Goal: Information Seeking & Learning: Learn about a topic

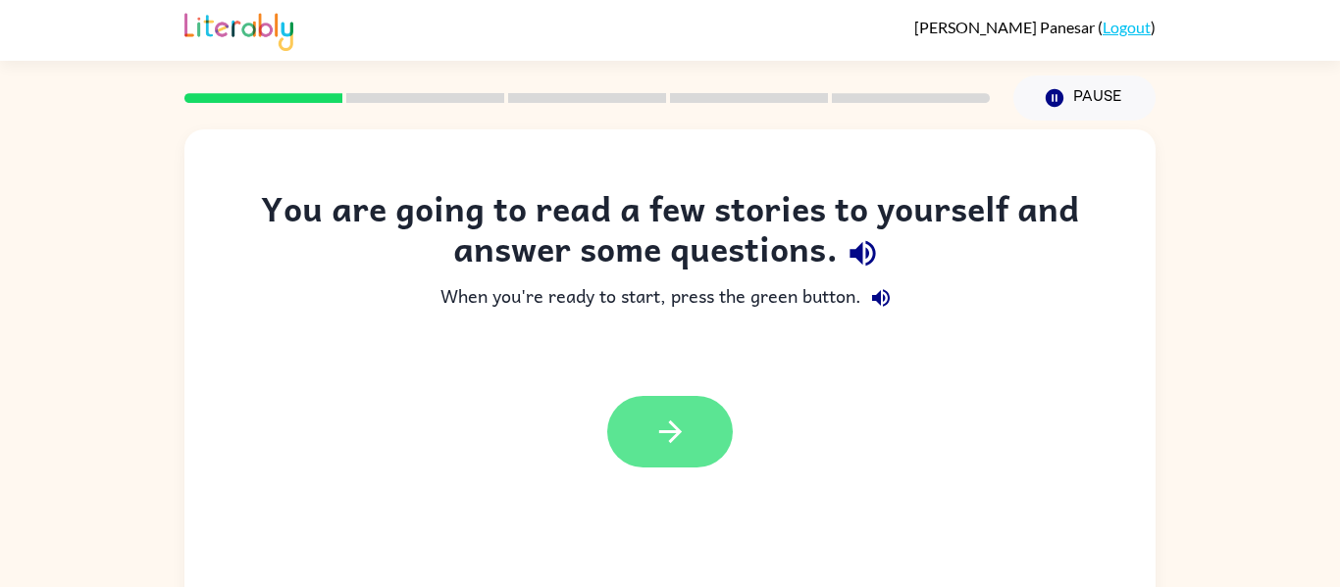
click at [674, 429] on icon "button" at bounding box center [670, 432] width 34 height 34
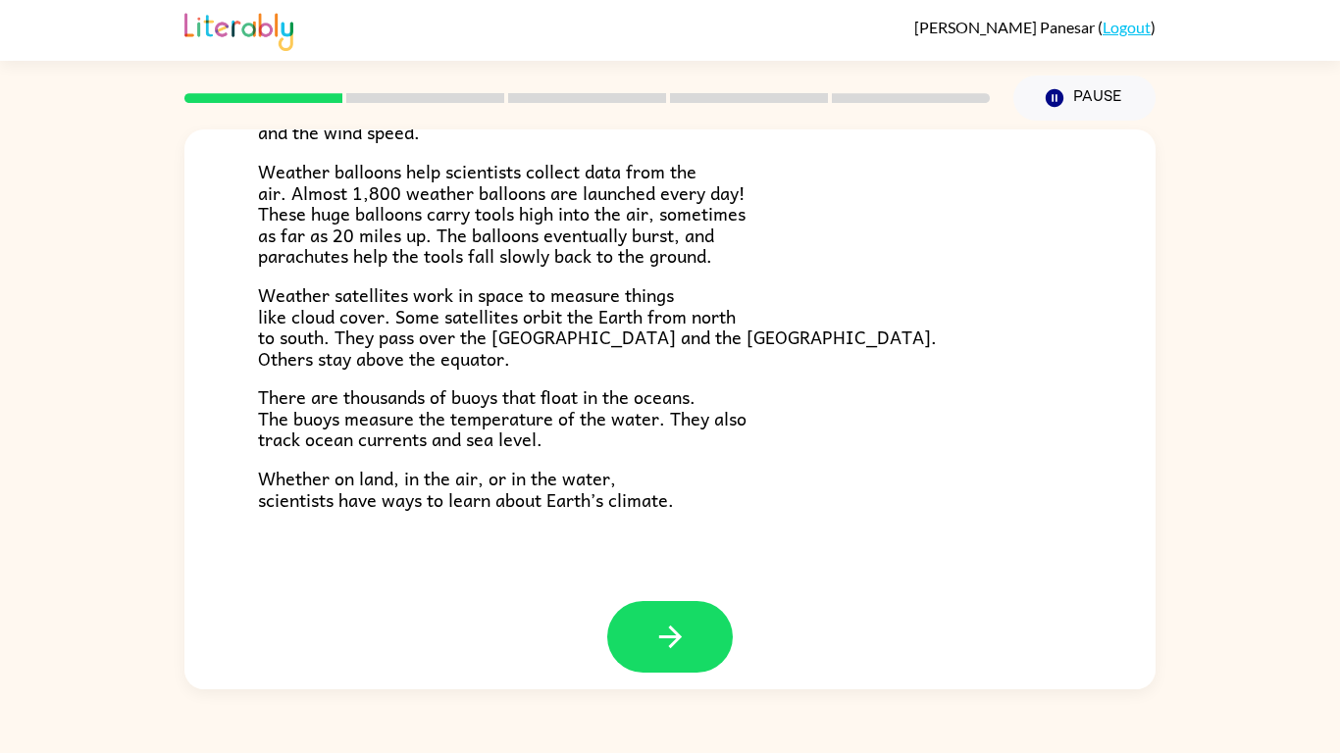
scroll to position [548, 0]
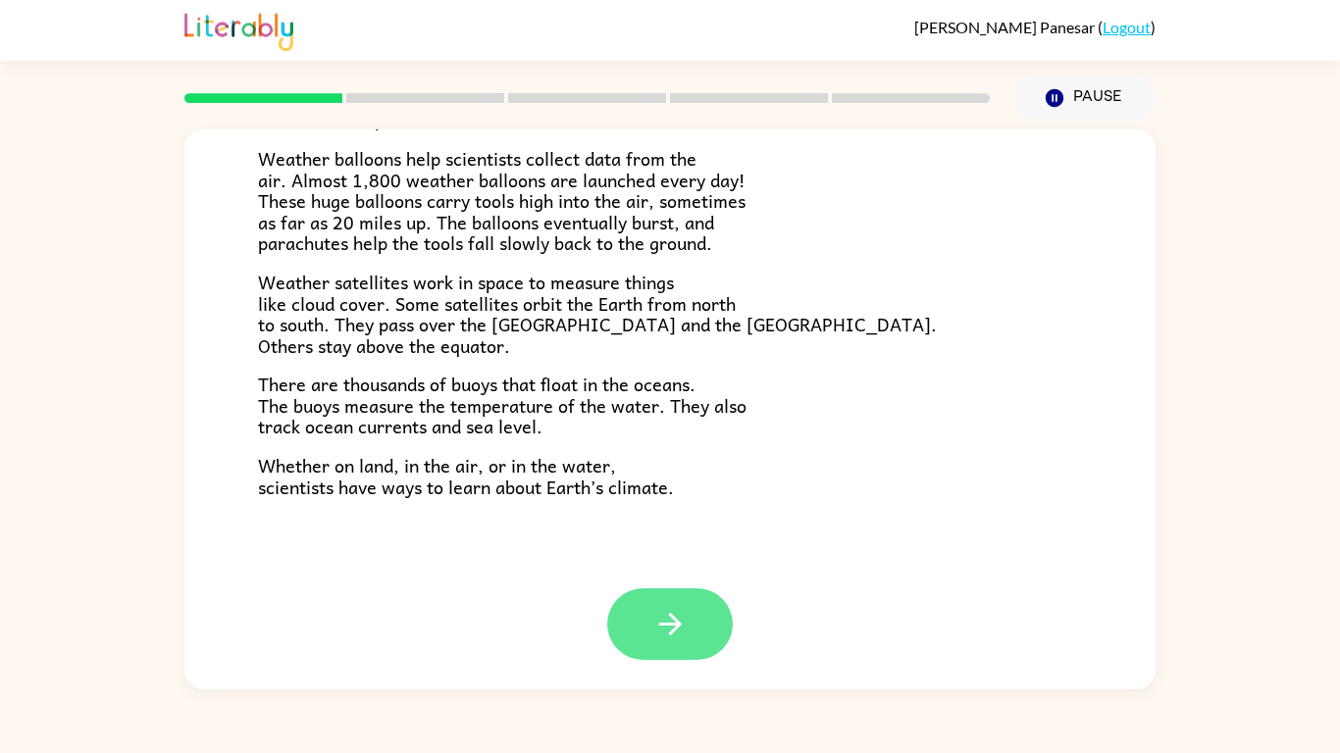
click at [677, 587] on icon "button" at bounding box center [670, 624] width 34 height 34
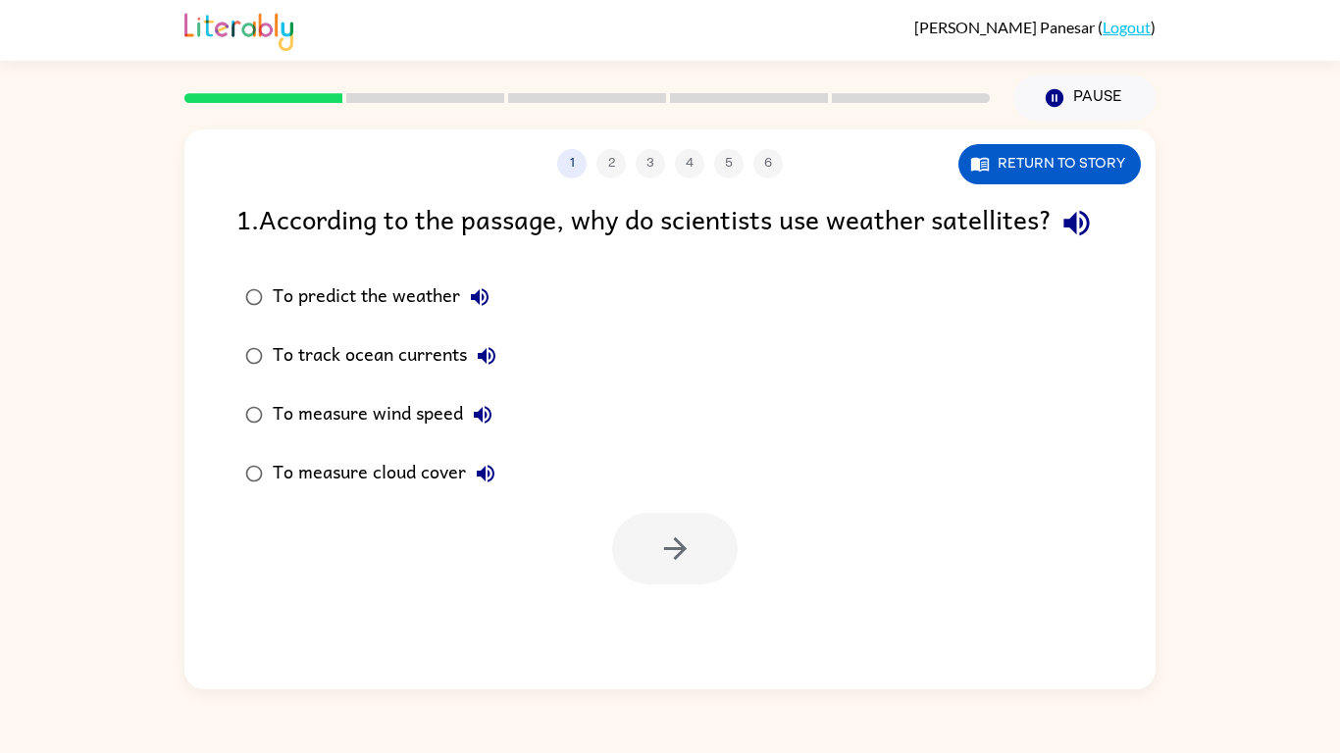
scroll to position [0, 0]
click at [1087, 170] on button "Return to story" at bounding box center [1049, 164] width 182 height 40
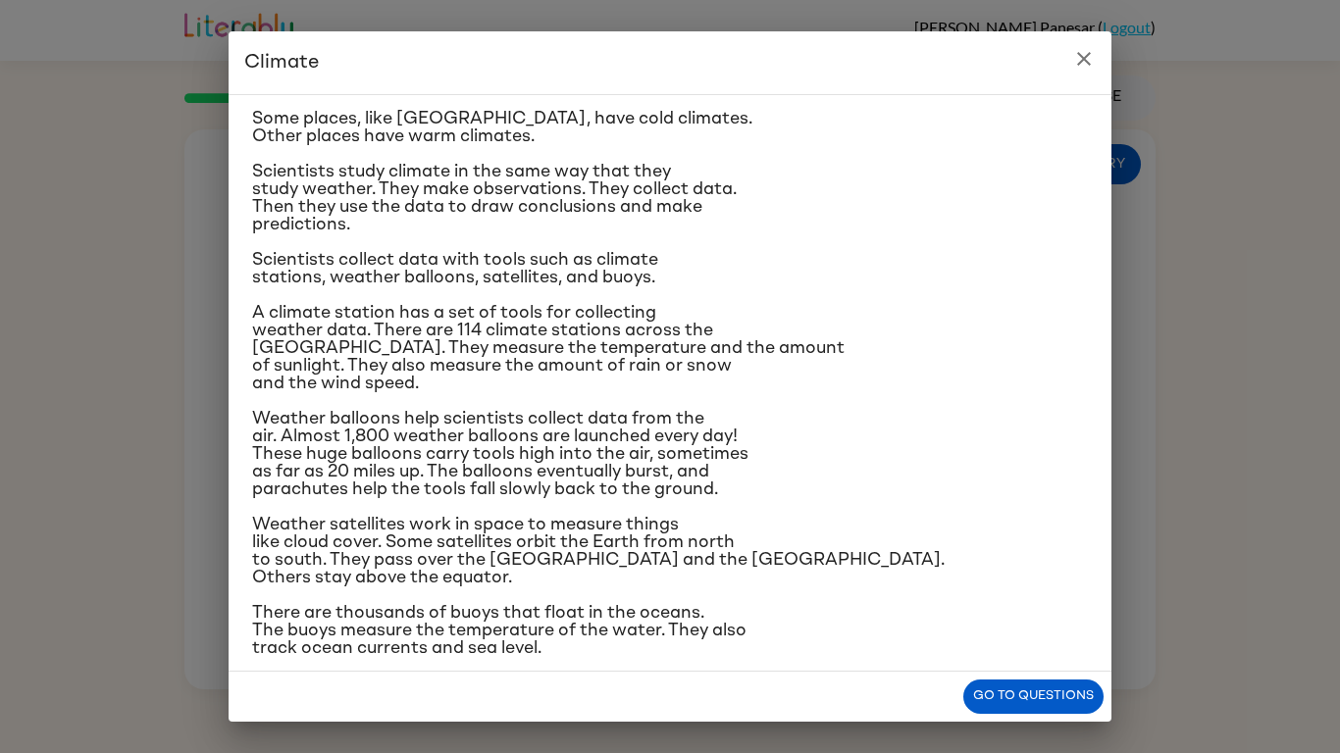
scroll to position [101, 0]
click at [1070, 587] on button "Go to questions" at bounding box center [1033, 697] width 140 height 34
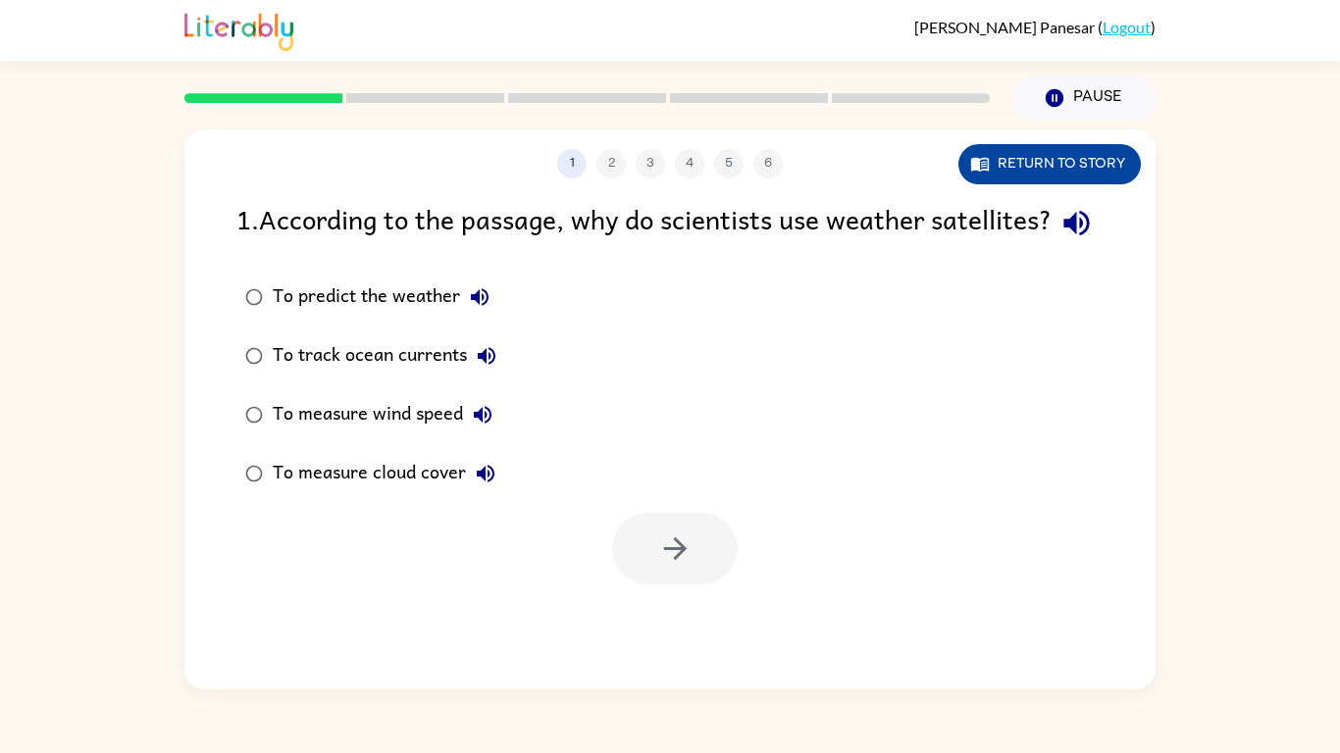
click at [980, 168] on icon "button" at bounding box center [980, 164] width 20 height 20
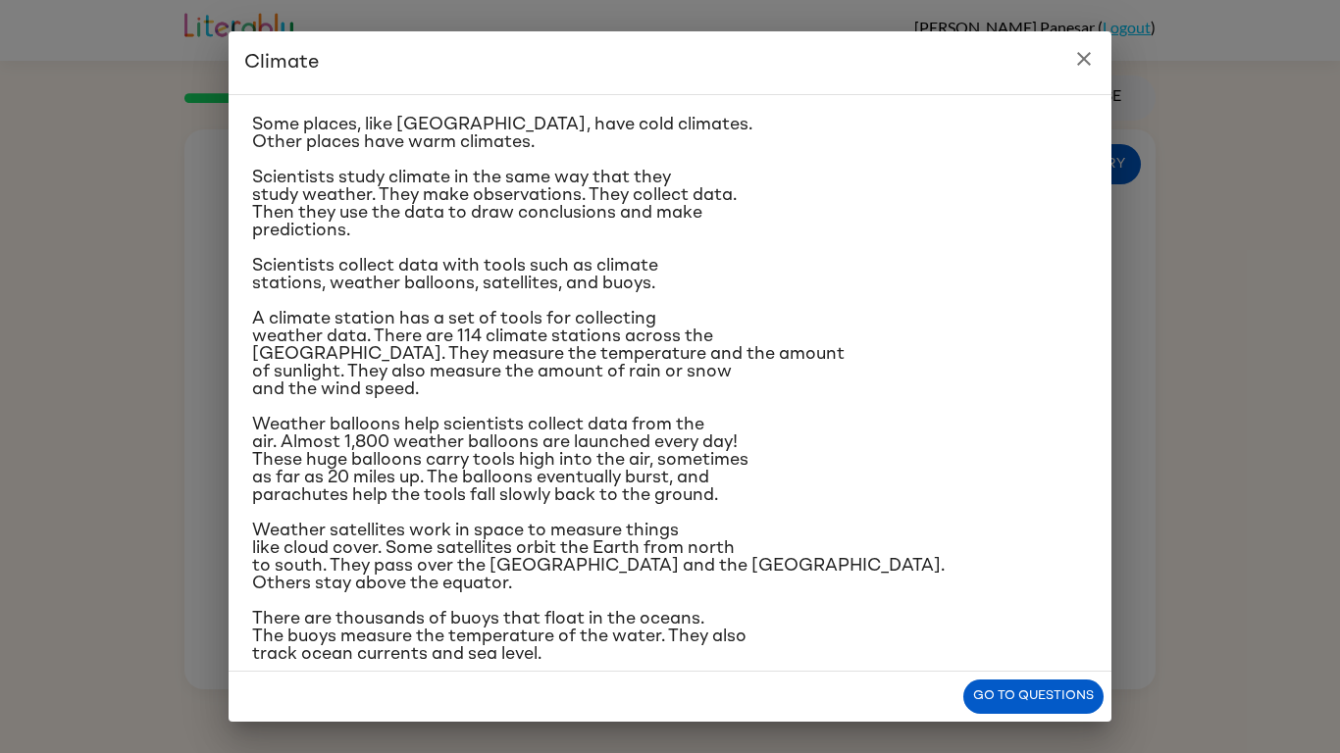
scroll to position [97, 0]
click at [1081, 63] on icon "close" at bounding box center [1084, 59] width 24 height 24
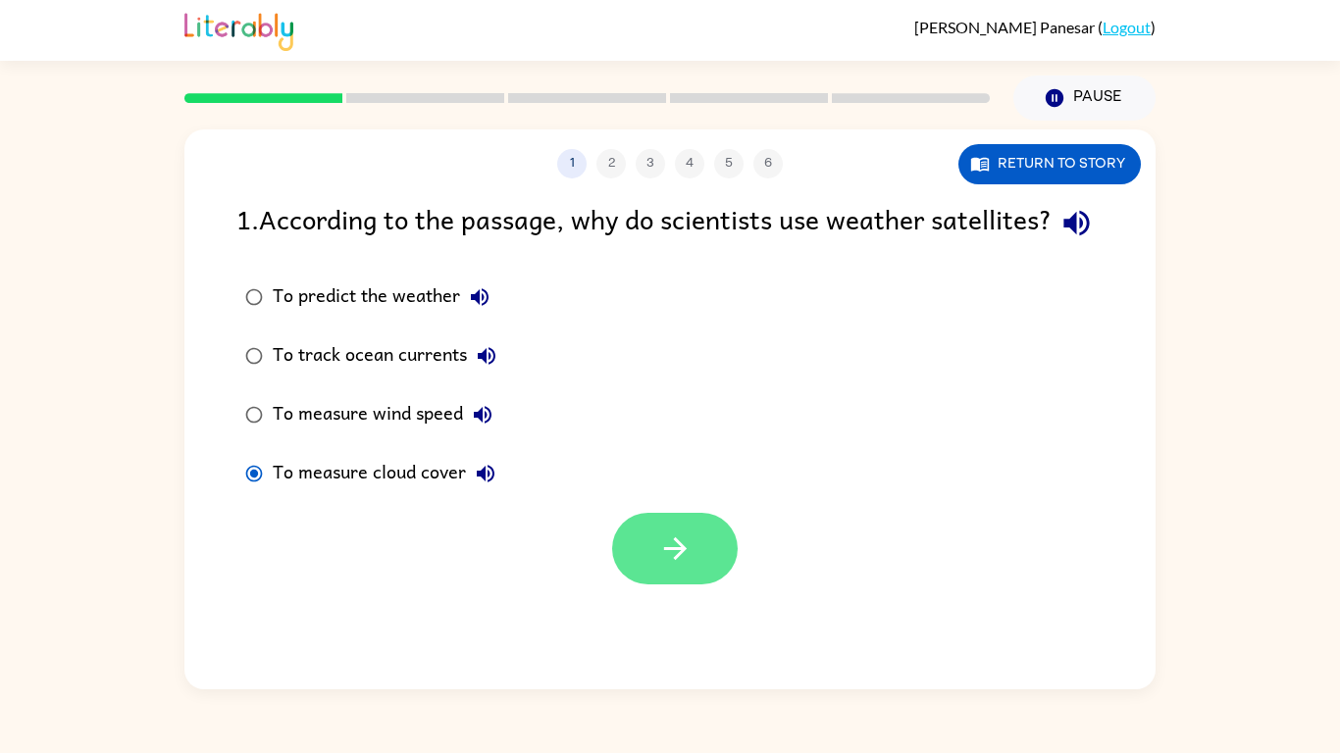
click at [677, 560] on icon "button" at bounding box center [674, 548] width 23 height 23
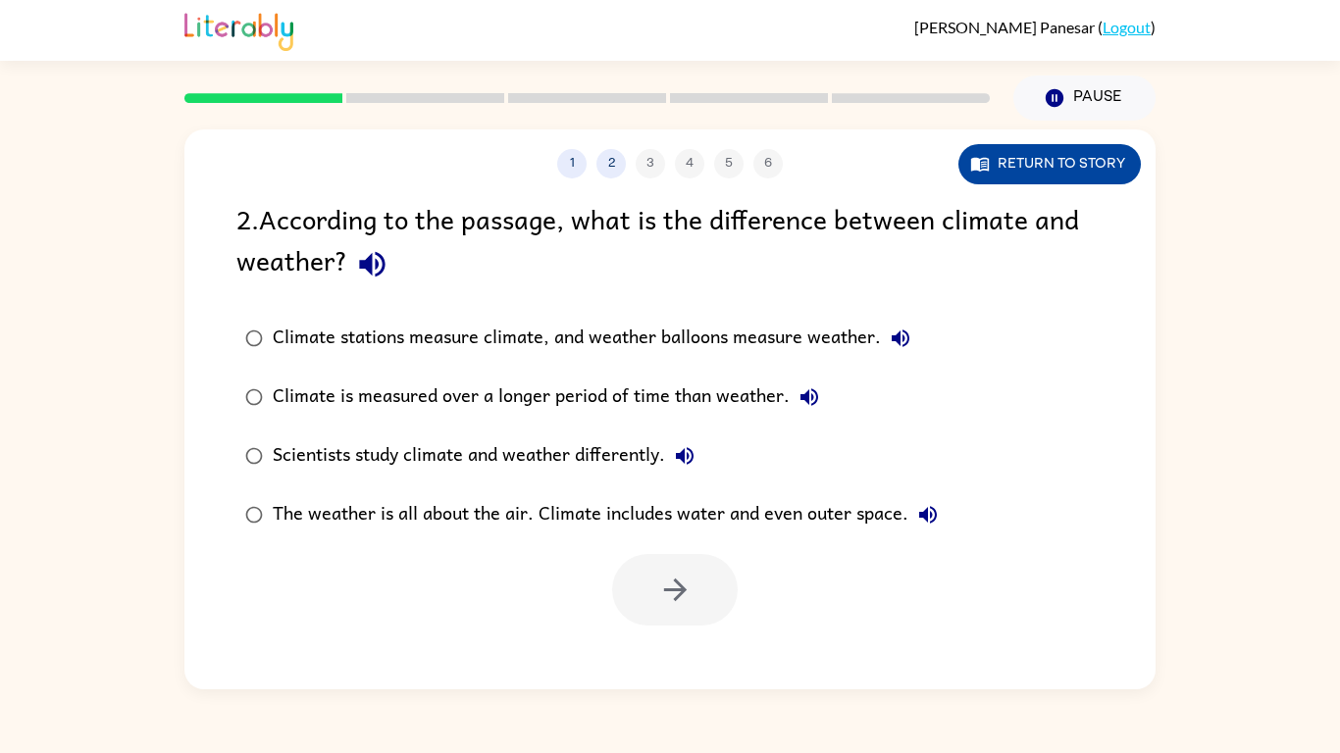
click at [1006, 176] on button "Return to story" at bounding box center [1049, 164] width 182 height 40
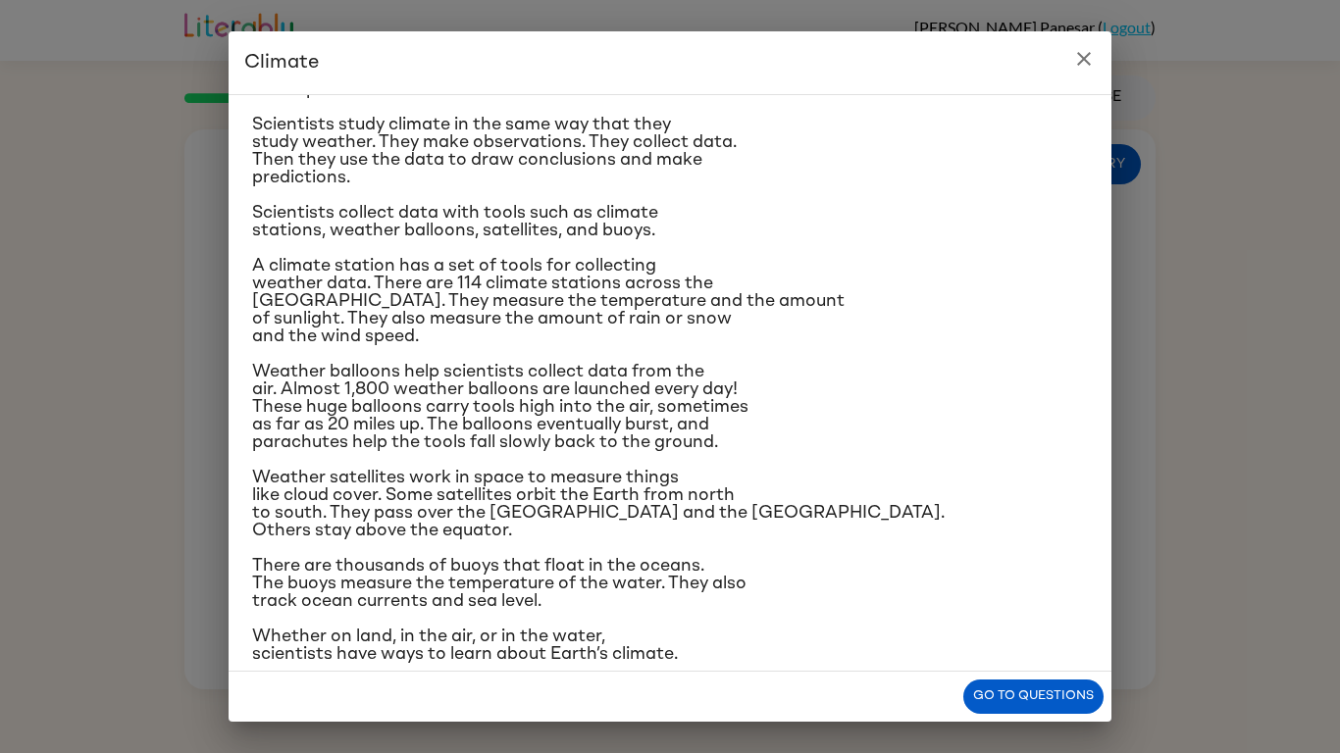
scroll to position [174, 0]
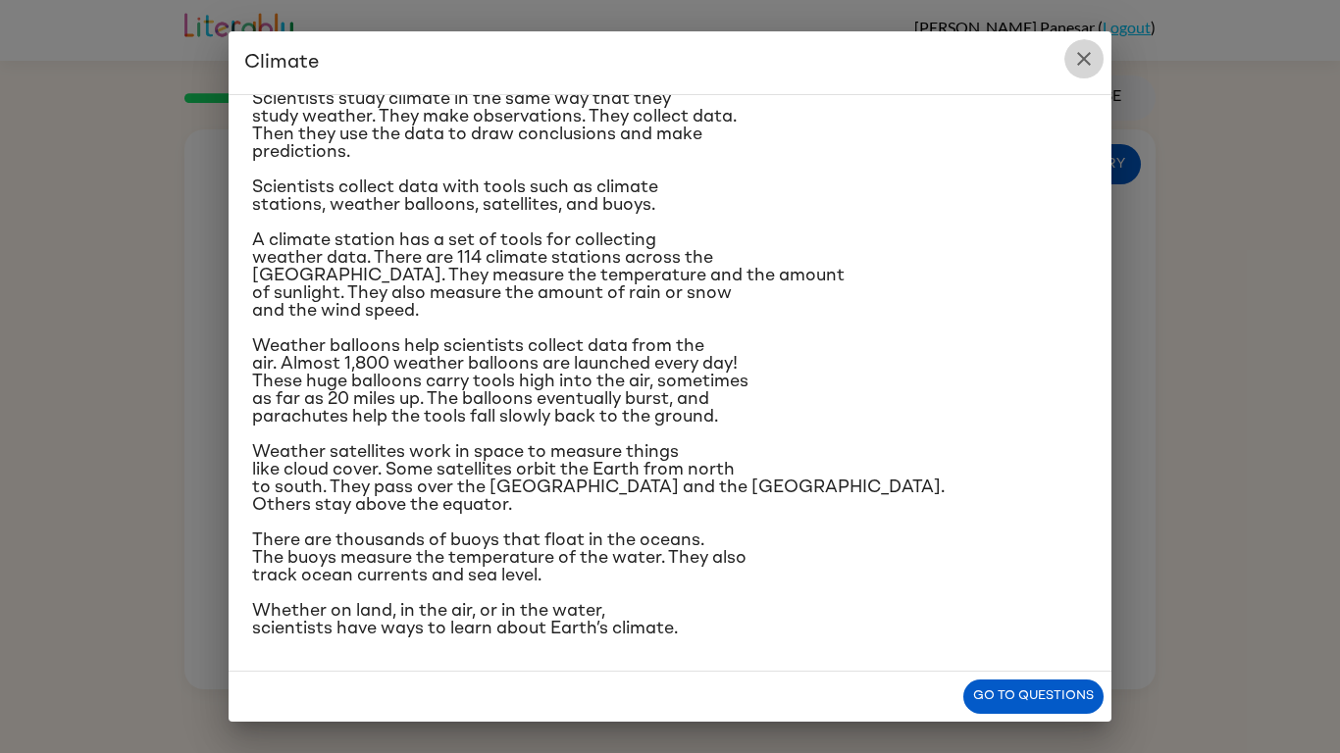
click at [1084, 58] on icon "close" at bounding box center [1084, 59] width 14 height 14
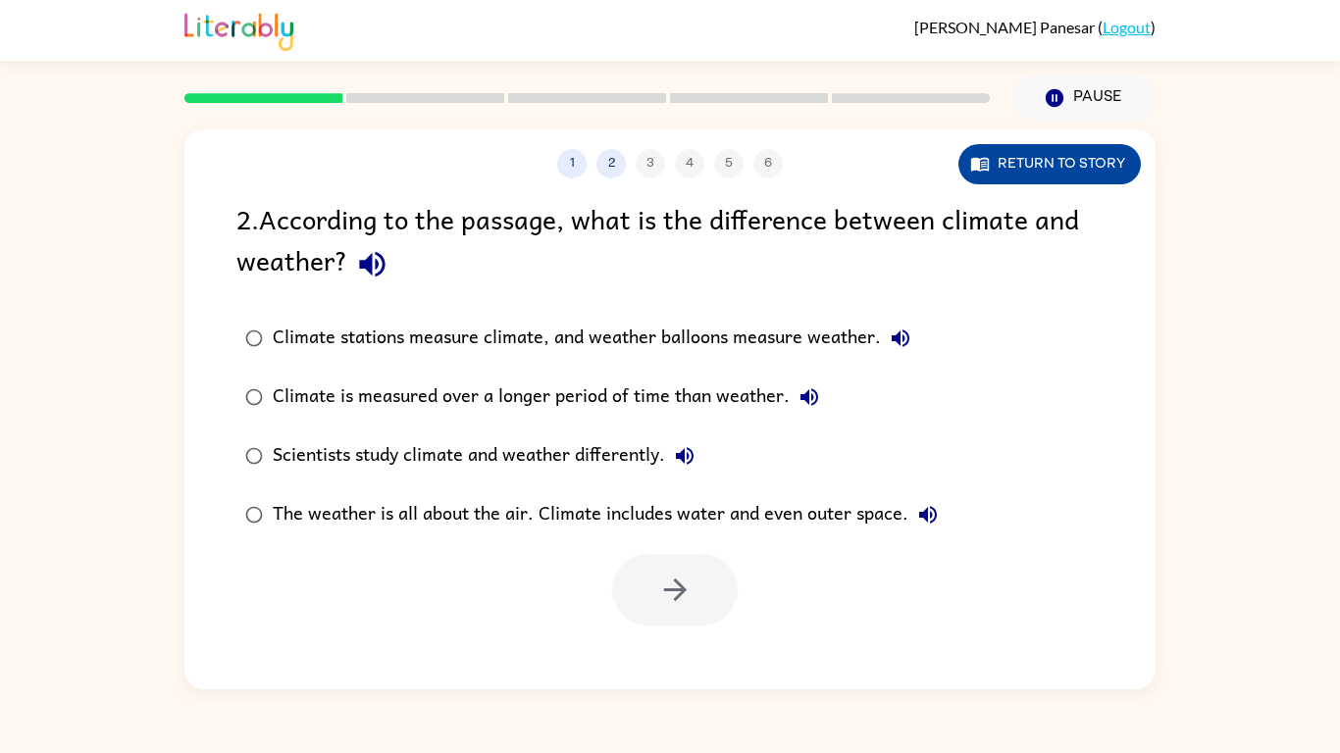
click at [1084, 162] on button "Return to story" at bounding box center [1049, 164] width 182 height 40
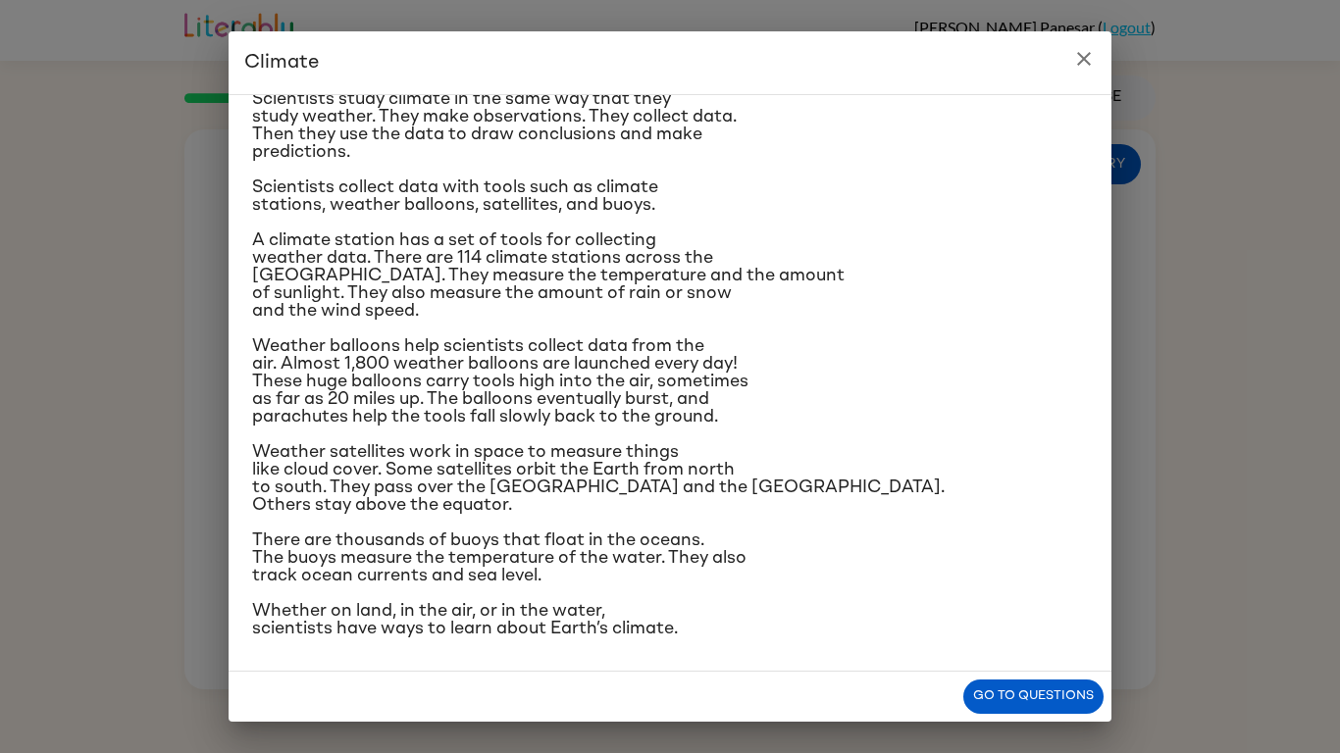
click at [1079, 64] on icon "close" at bounding box center [1084, 59] width 14 height 14
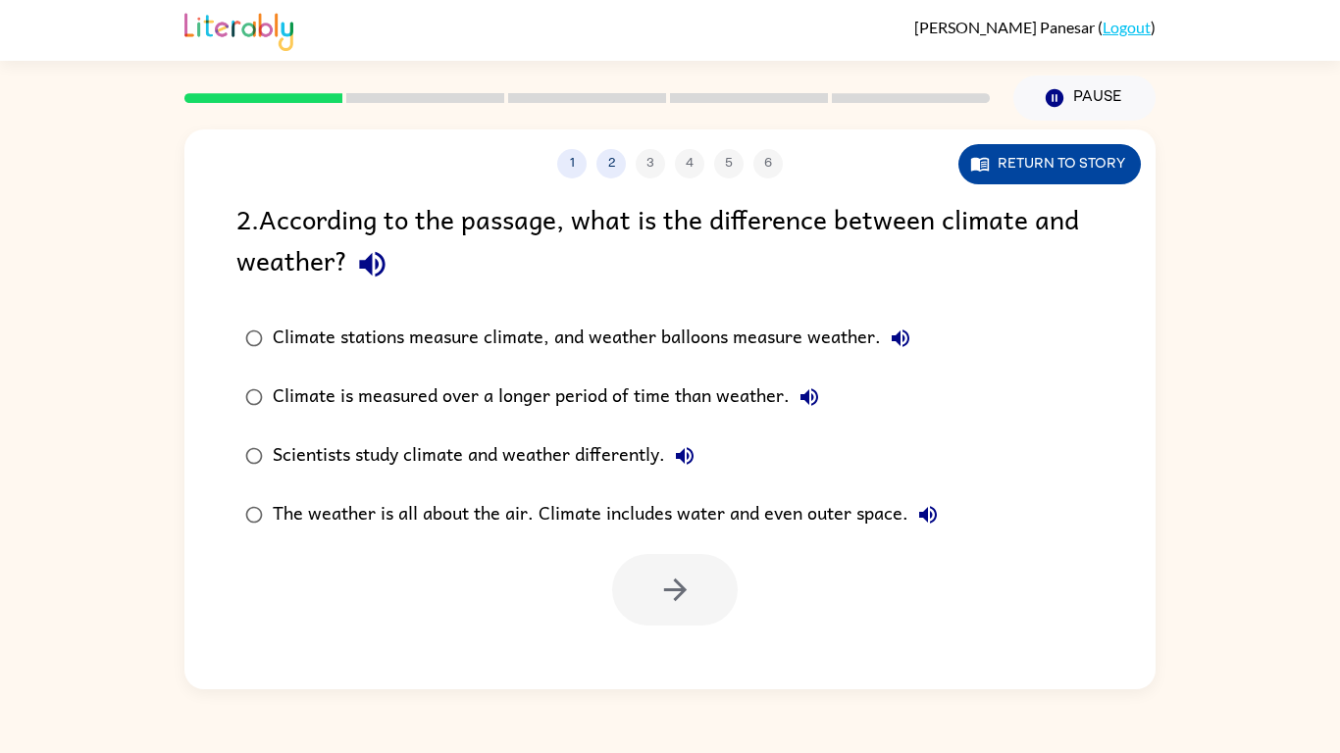
click at [1033, 156] on button "Return to story" at bounding box center [1049, 164] width 182 height 40
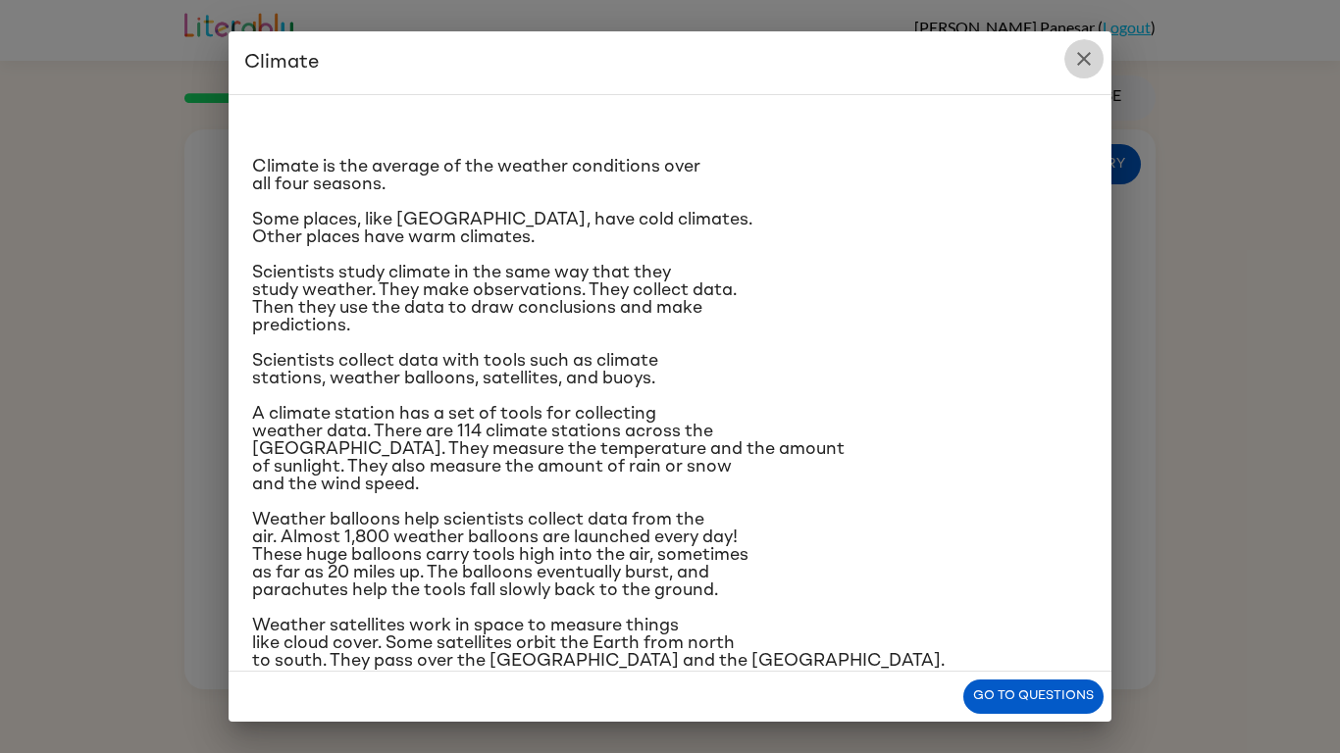
click at [1093, 50] on icon "close" at bounding box center [1084, 59] width 24 height 24
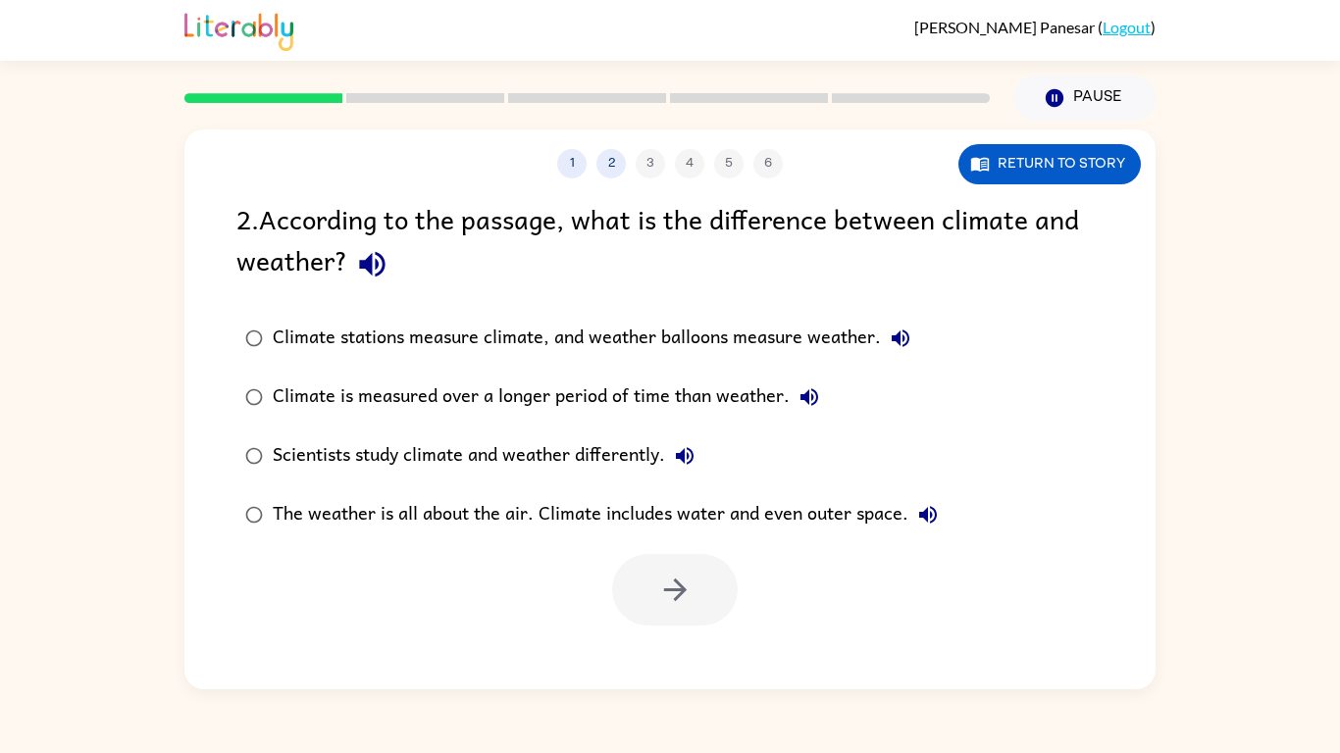
click at [311, 338] on div "Climate stations measure climate, and weather balloons measure weather." at bounding box center [596, 338] width 647 height 39
click at [1009, 185] on div "1 2 3 4 5 6 Return to story 2 . According to the passage, what is the differenc…" at bounding box center [669, 409] width 971 height 560
click at [1018, 142] on div "1 2 3 4 5 6 Return to story" at bounding box center [669, 153] width 971 height 49
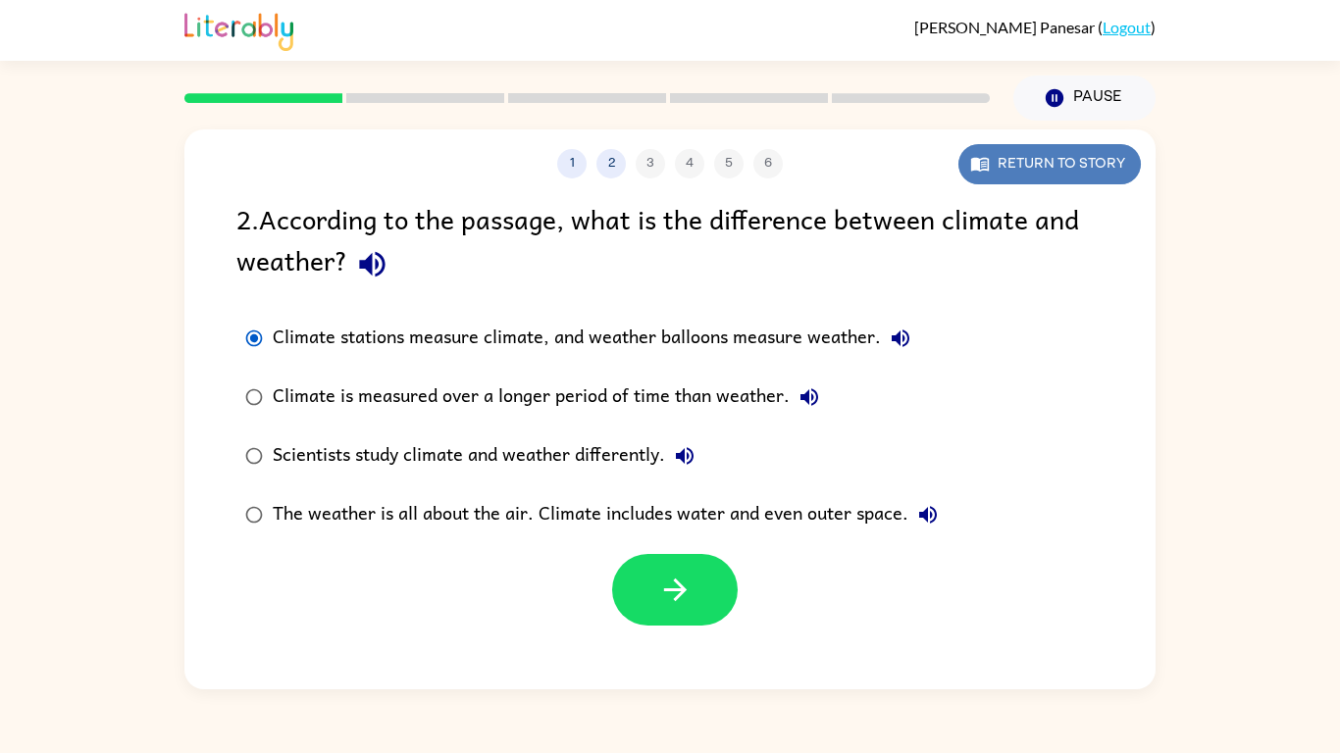
click at [1024, 162] on button "Return to story" at bounding box center [1049, 164] width 182 height 40
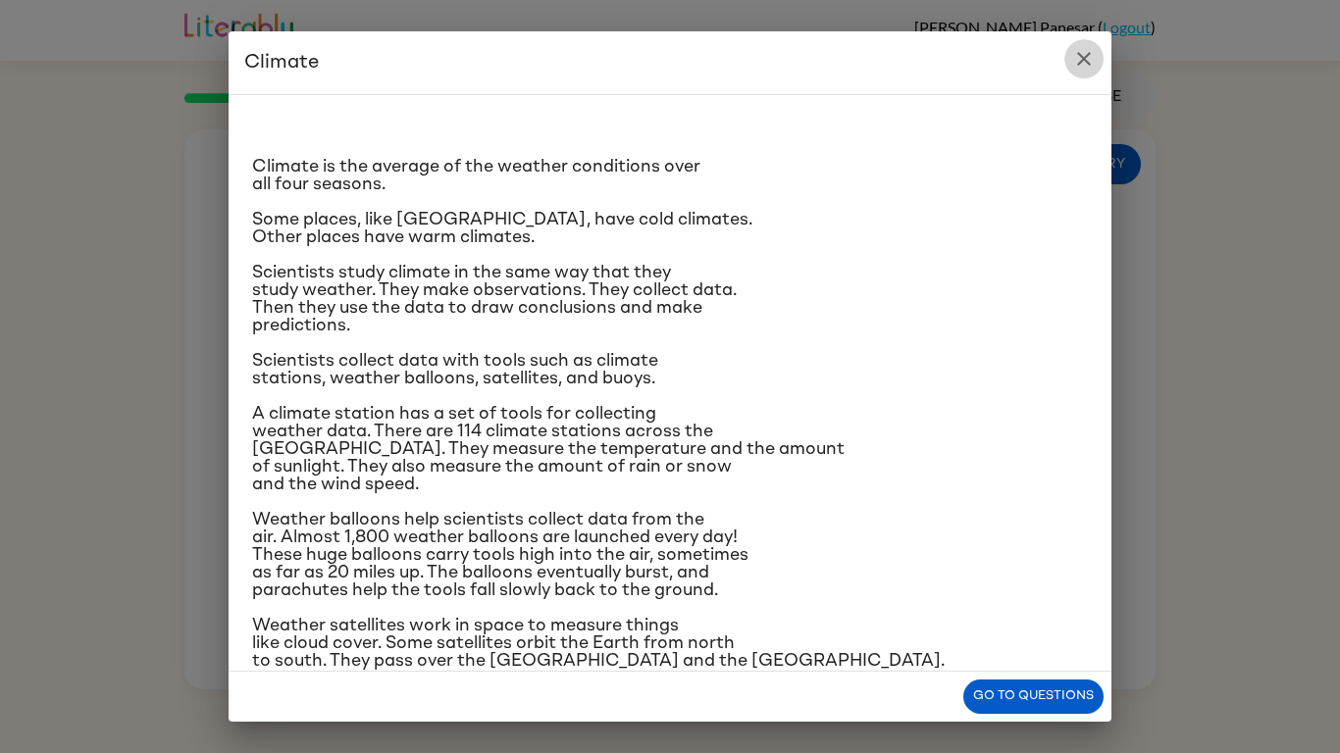
click at [1084, 50] on icon "close" at bounding box center [1084, 59] width 24 height 24
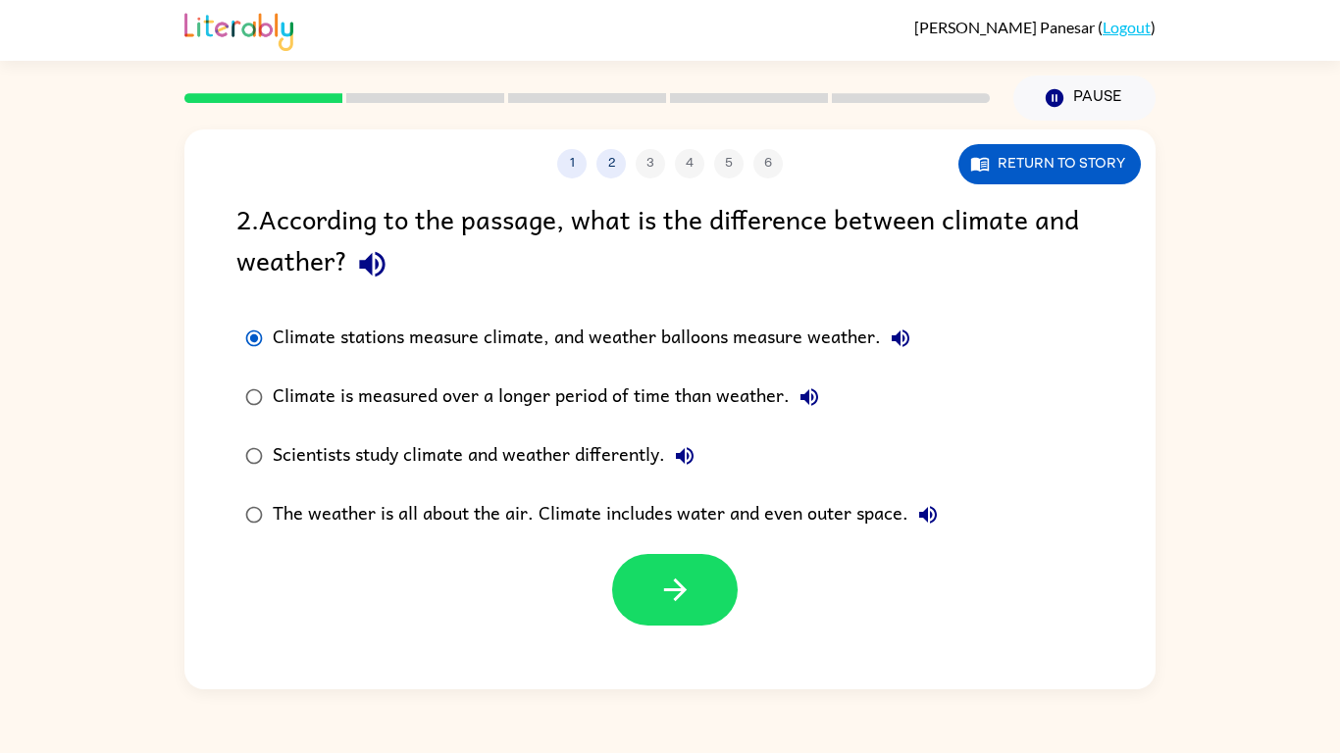
click at [342, 401] on div "Climate is measured over a longer period of time than weather." at bounding box center [551, 397] width 556 height 39
click at [484, 521] on div "The weather is all about the air. Climate includes water and even outer space." at bounding box center [610, 514] width 675 height 39
click at [667, 587] on icon "button" at bounding box center [675, 590] width 34 height 34
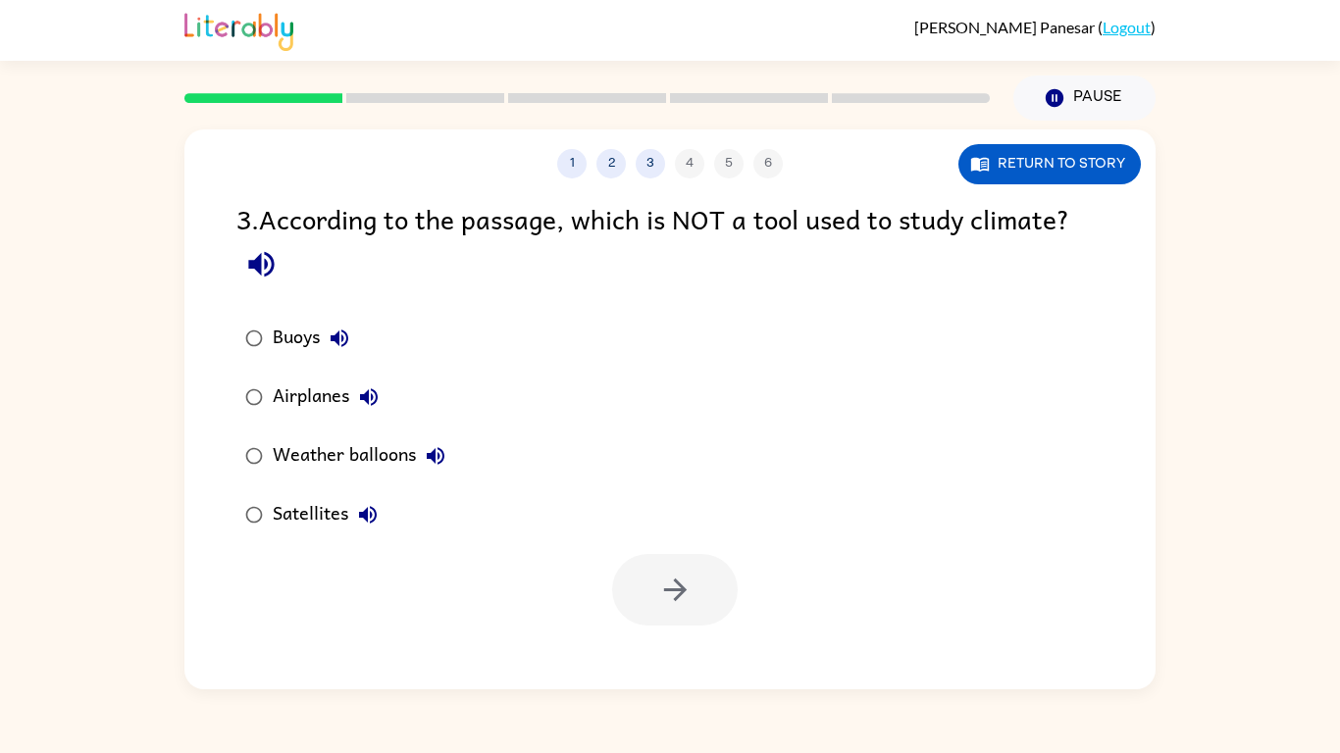
click at [323, 394] on div "Airplanes" at bounding box center [331, 397] width 116 height 39
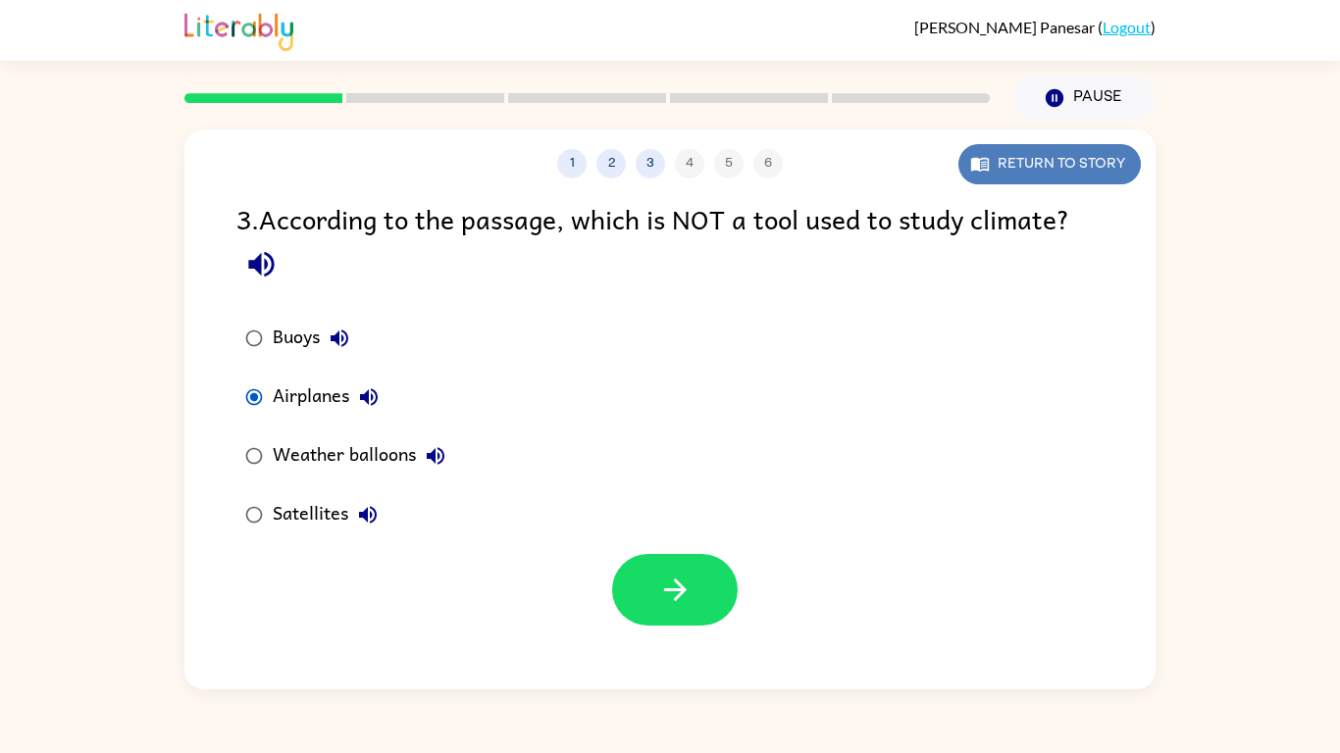
click at [1114, 170] on button "Return to story" at bounding box center [1049, 164] width 182 height 40
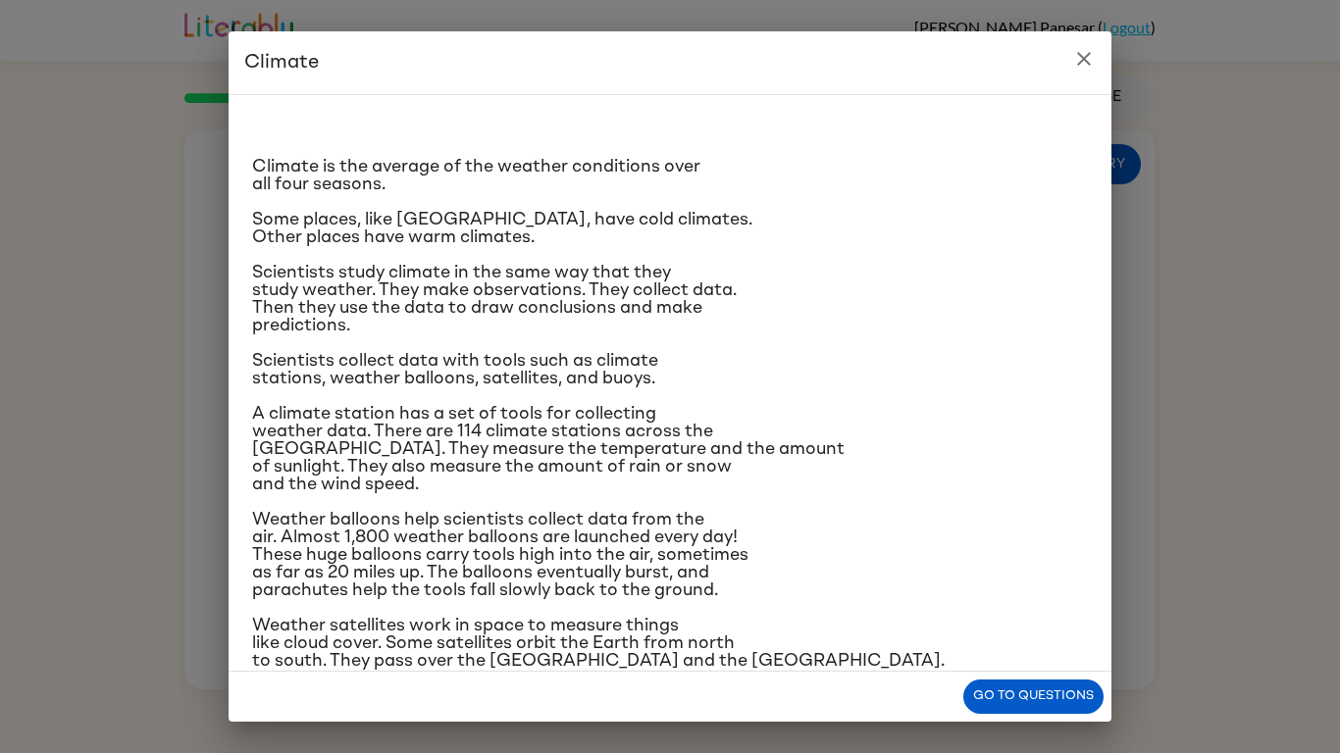
click at [1088, 70] on icon "close" at bounding box center [1084, 59] width 24 height 24
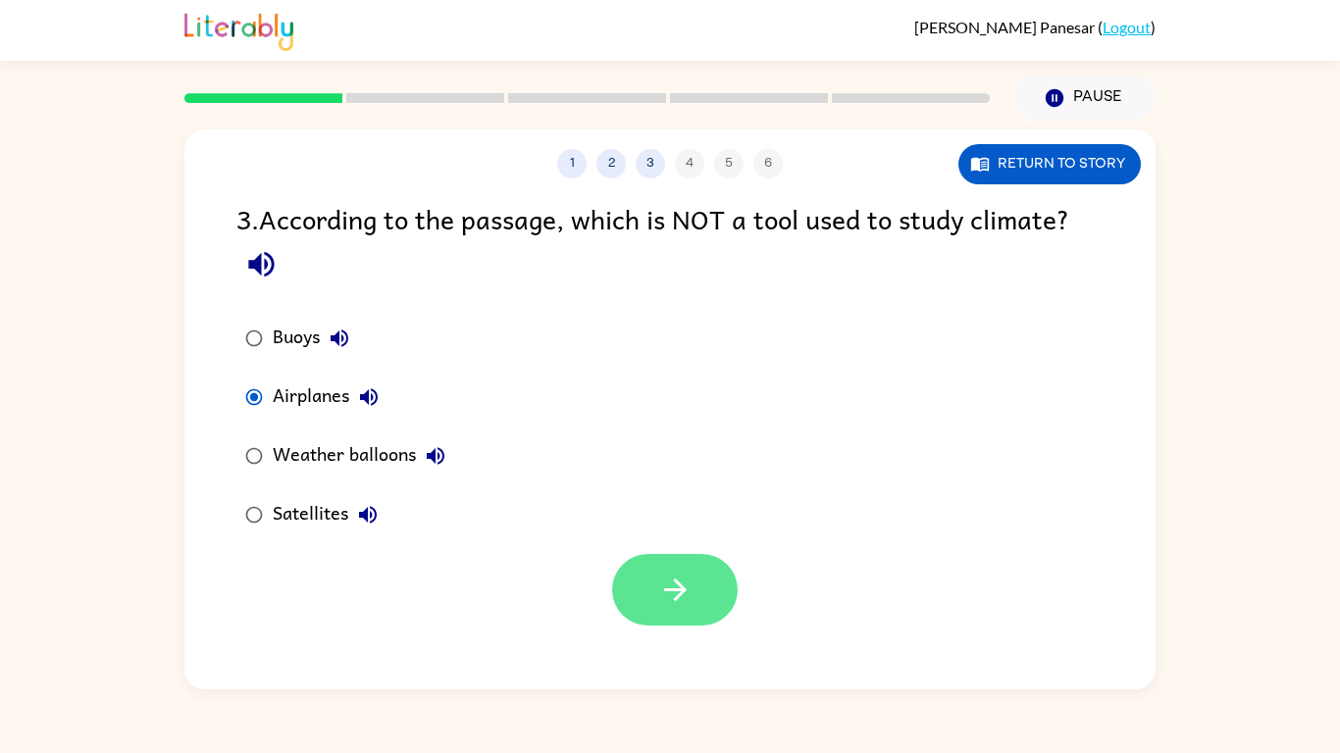
click at [687, 587] on button "button" at bounding box center [675, 590] width 126 height 72
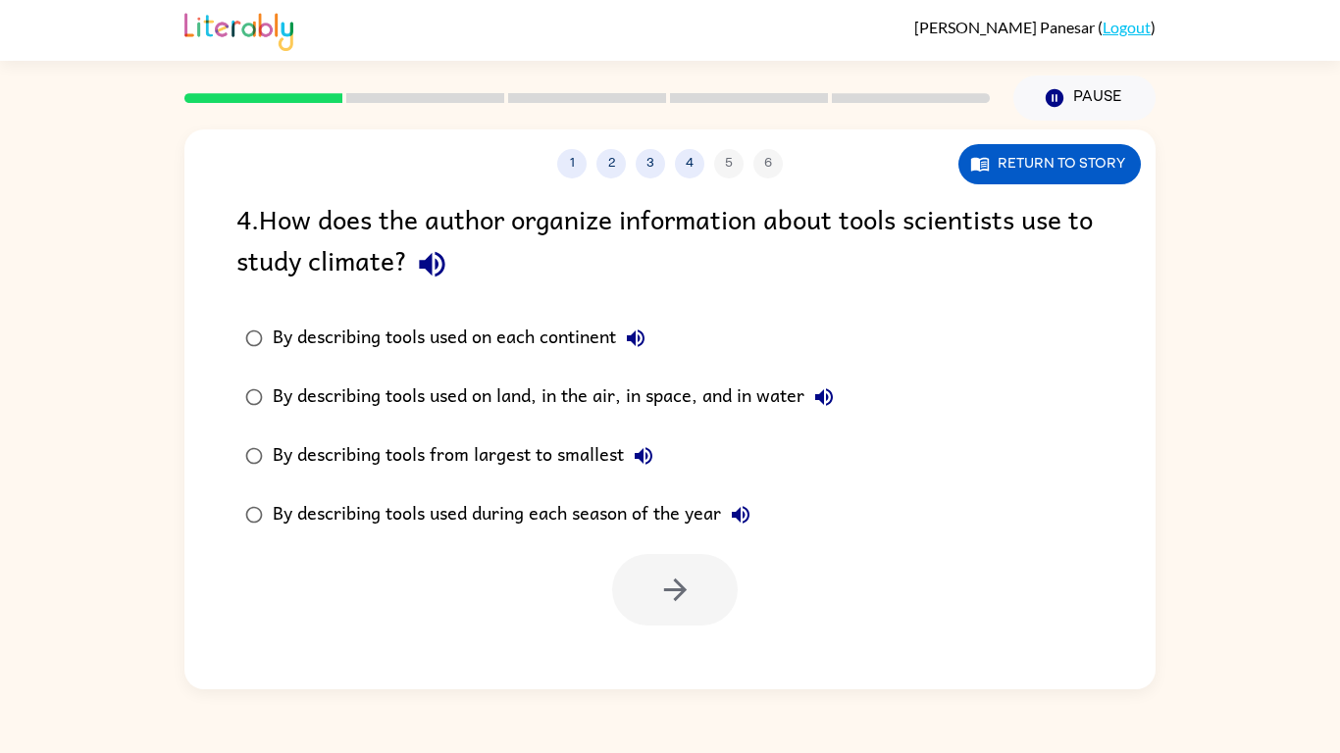
click at [619, 406] on div "By describing tools used on land, in the air, in space, and in water" at bounding box center [558, 397] width 571 height 39
click at [710, 587] on button "button" at bounding box center [675, 590] width 126 height 72
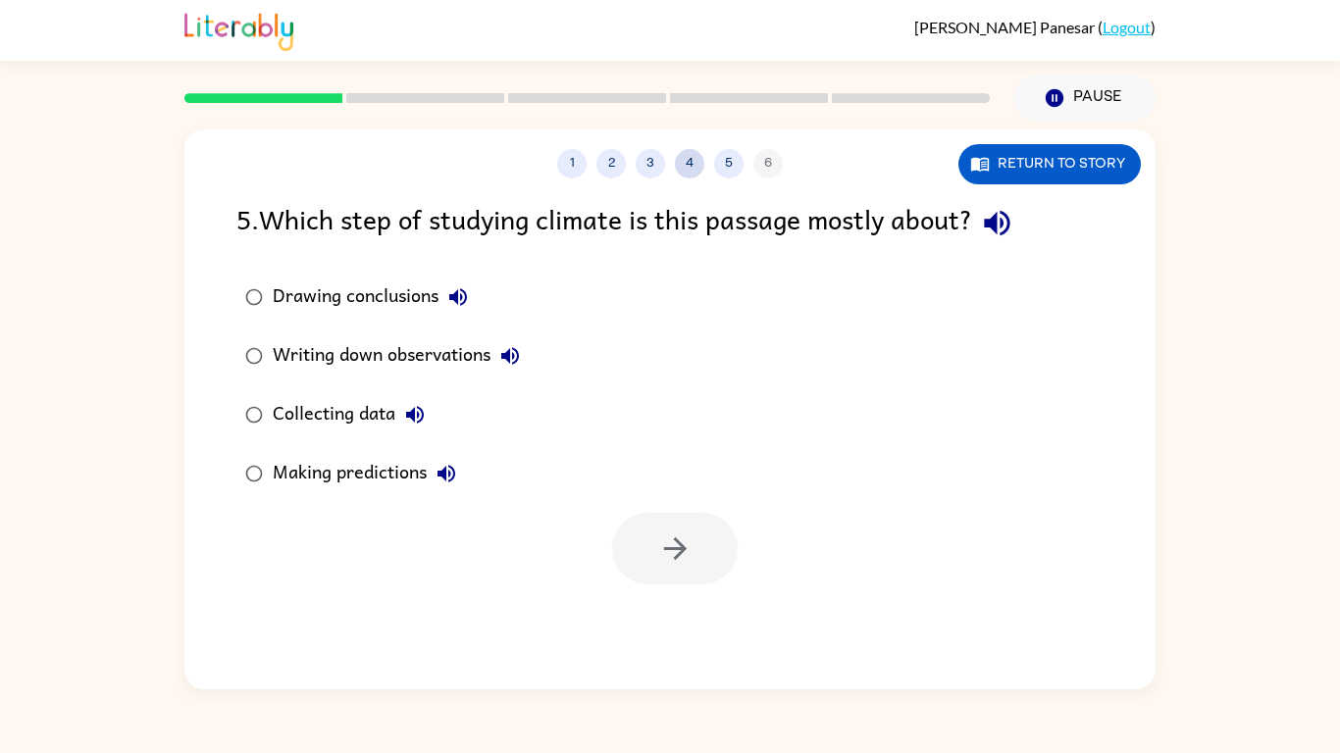
click at [694, 151] on button "4" at bounding box center [689, 163] width 29 height 29
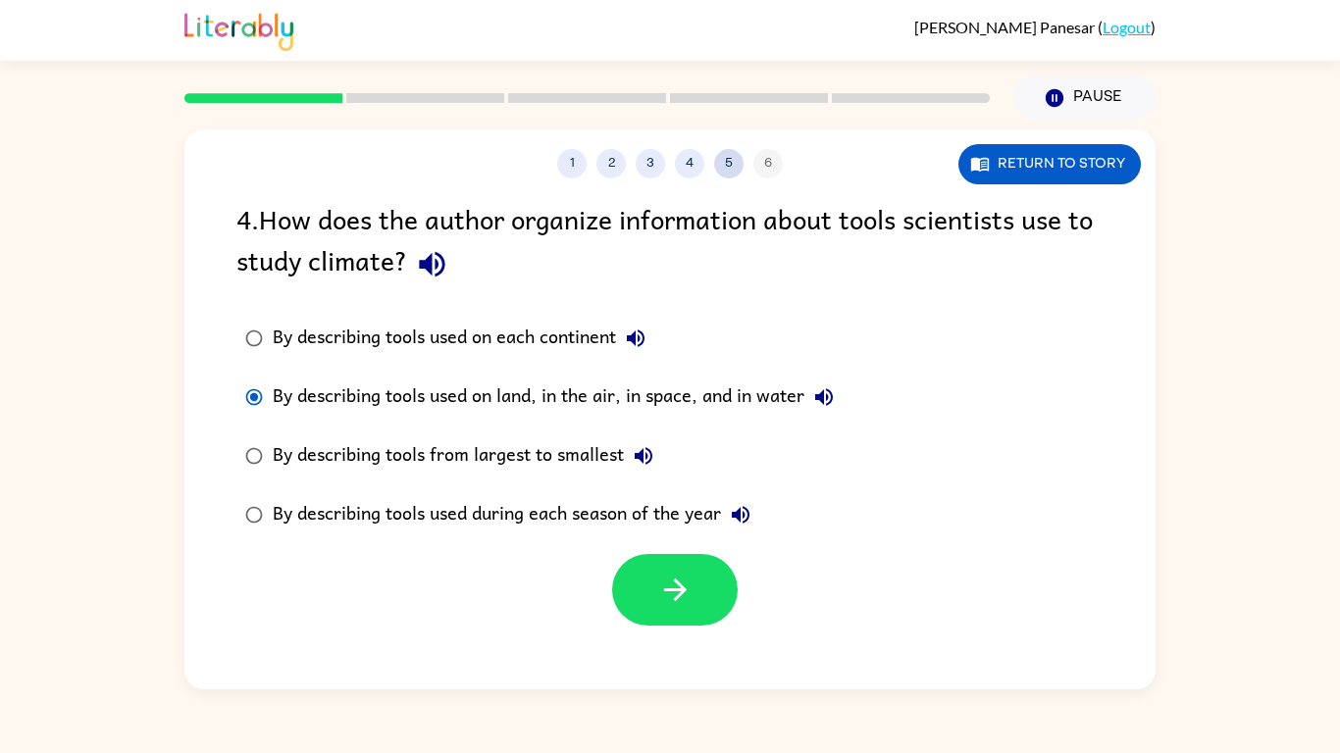
click at [719, 155] on button "5" at bounding box center [728, 163] width 29 height 29
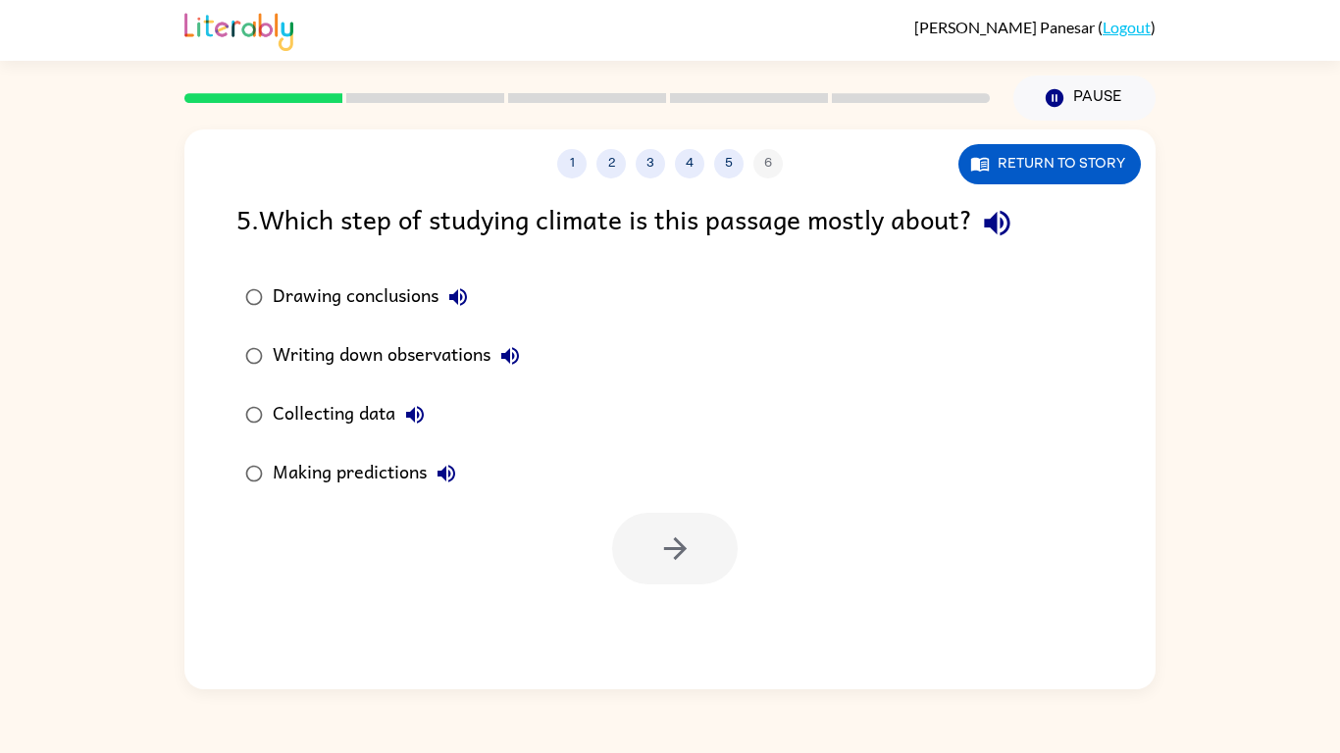
click at [358, 419] on div "Collecting data" at bounding box center [354, 414] width 162 height 39
click at [631, 555] on button "button" at bounding box center [675, 549] width 126 height 72
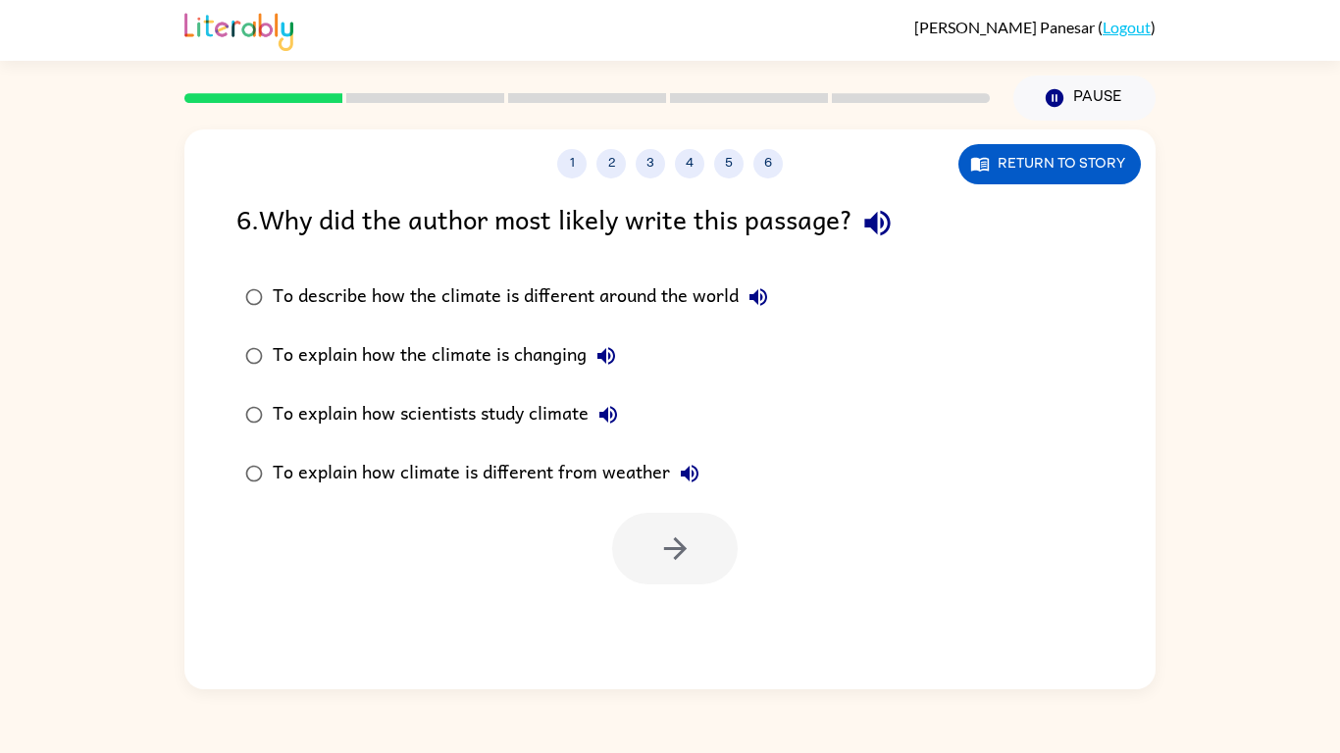
click at [485, 409] on div "To explain how scientists study climate" at bounding box center [450, 414] width 355 height 39
click at [630, 533] on button "button" at bounding box center [675, 549] width 126 height 72
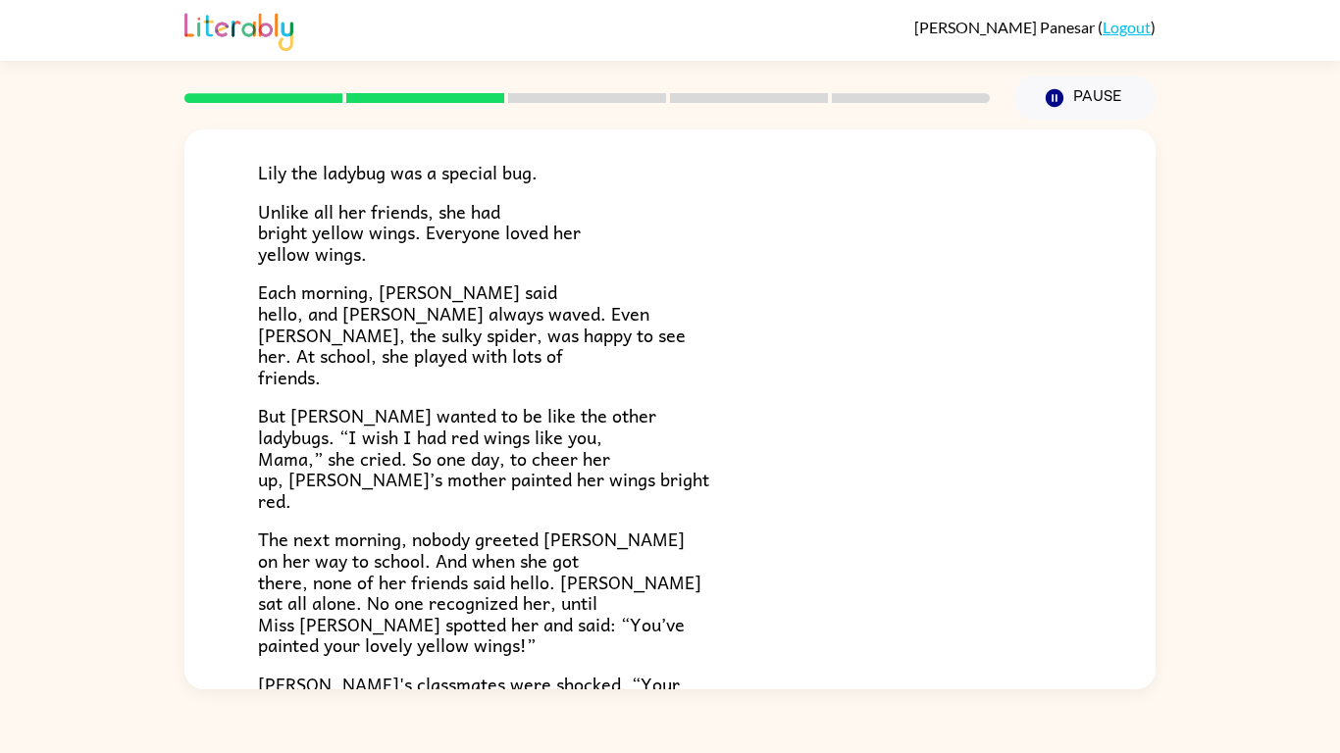
scroll to position [134, 0]
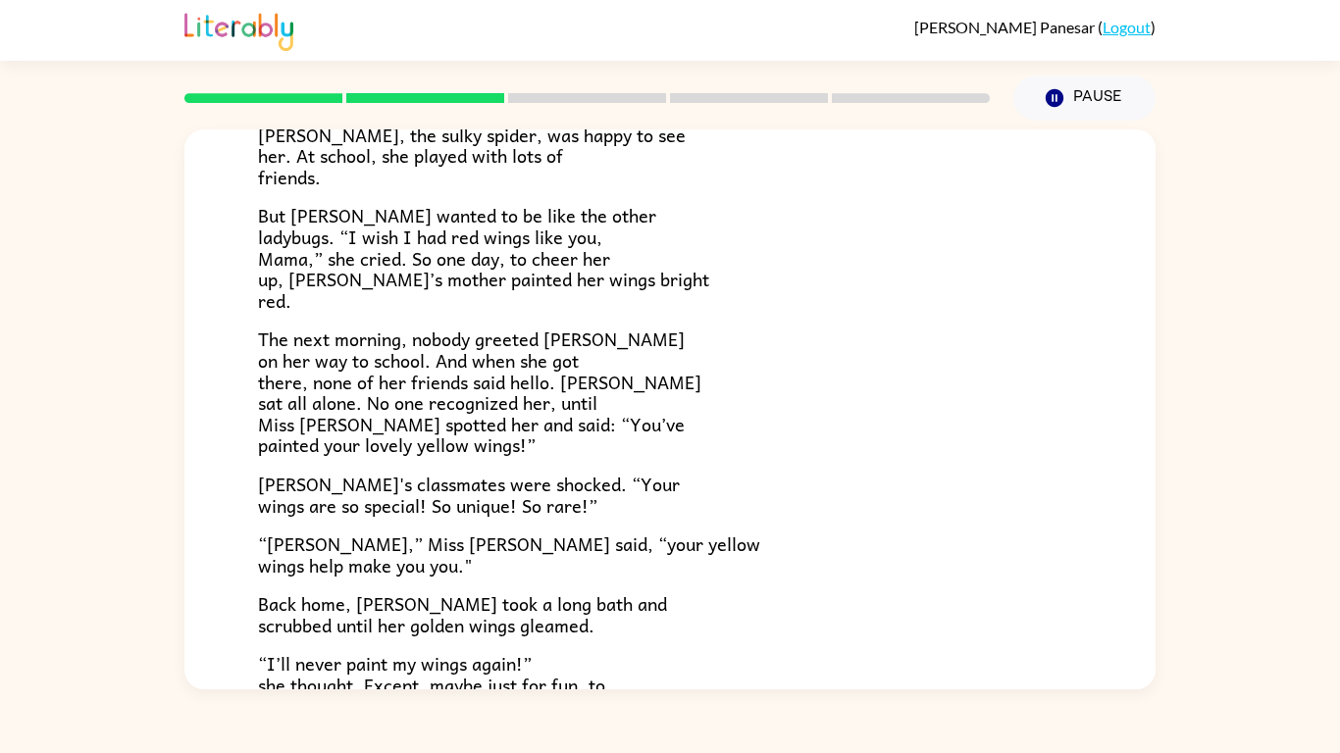
click at [626, 507] on p "[PERSON_NAME]'s classmates were shocked. “Your wings are so special! So unique!…" at bounding box center [670, 495] width 824 height 42
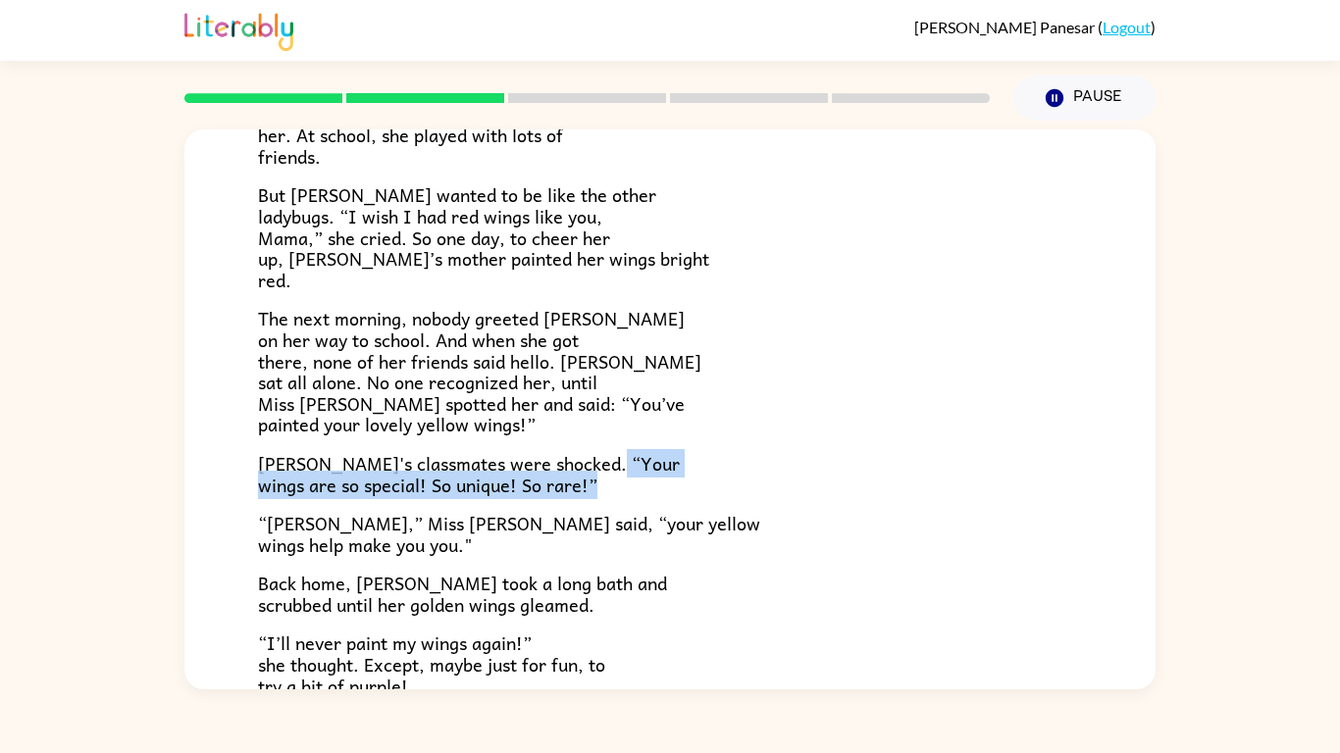
scroll to position [348, 0]
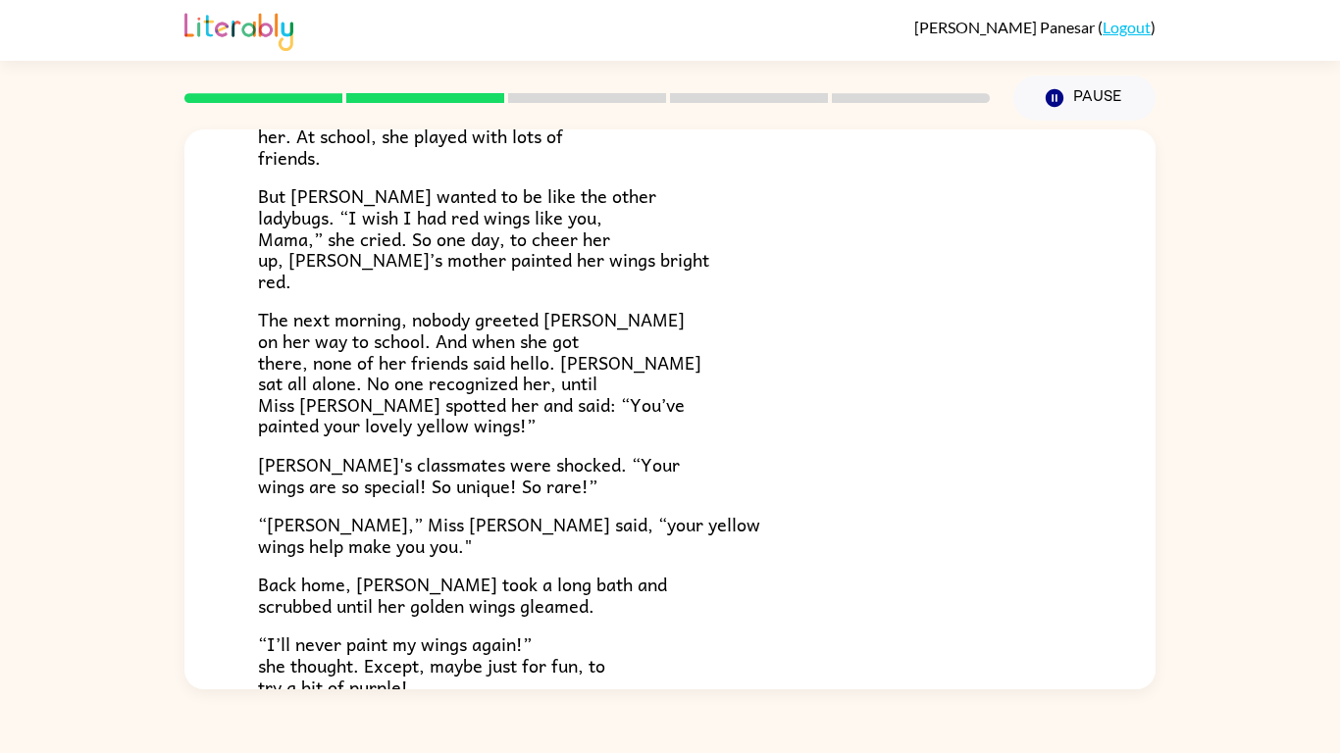
click at [626, 507] on div "Lily the ladybug was a special bug. Unlike all her friends, she had bright yell…" at bounding box center [670, 296] width 824 height 802
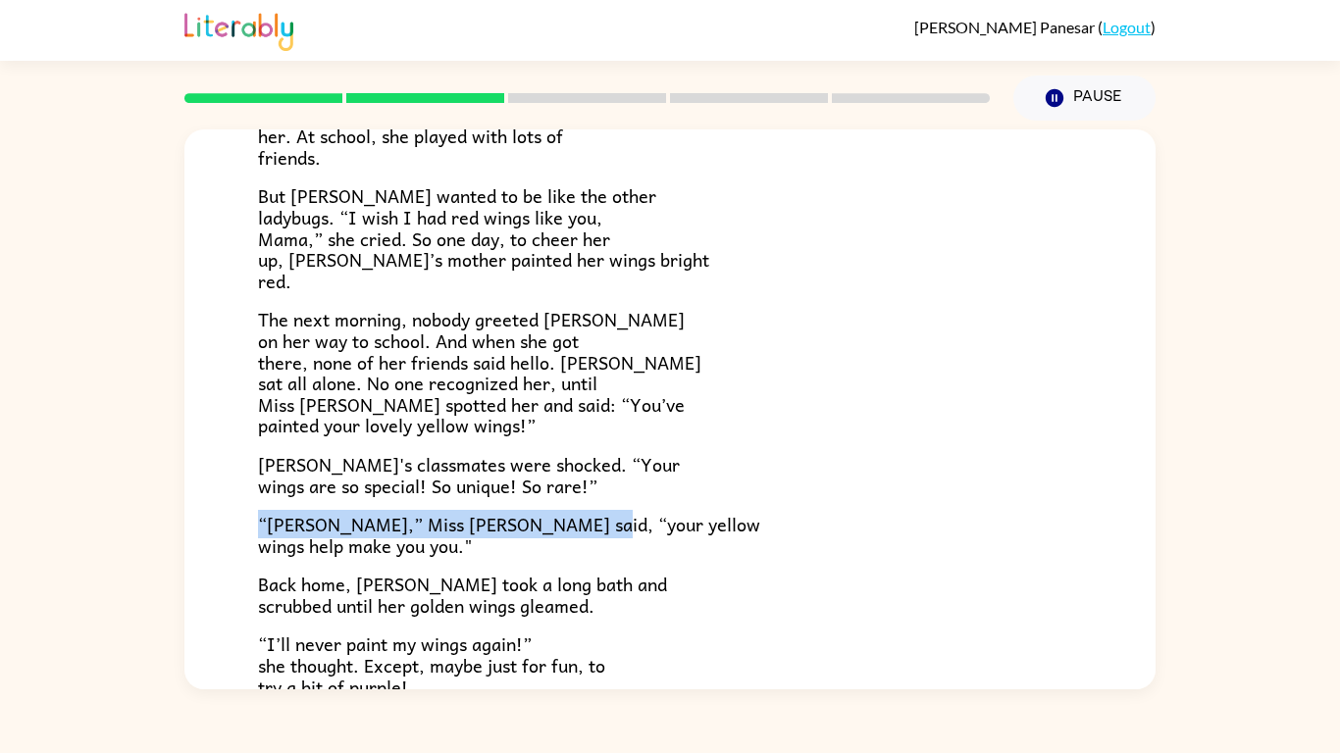
click at [625, 507] on div "Lily the ladybug was a special bug. Unlike all her friends, she had bright yell…" at bounding box center [670, 296] width 824 height 802
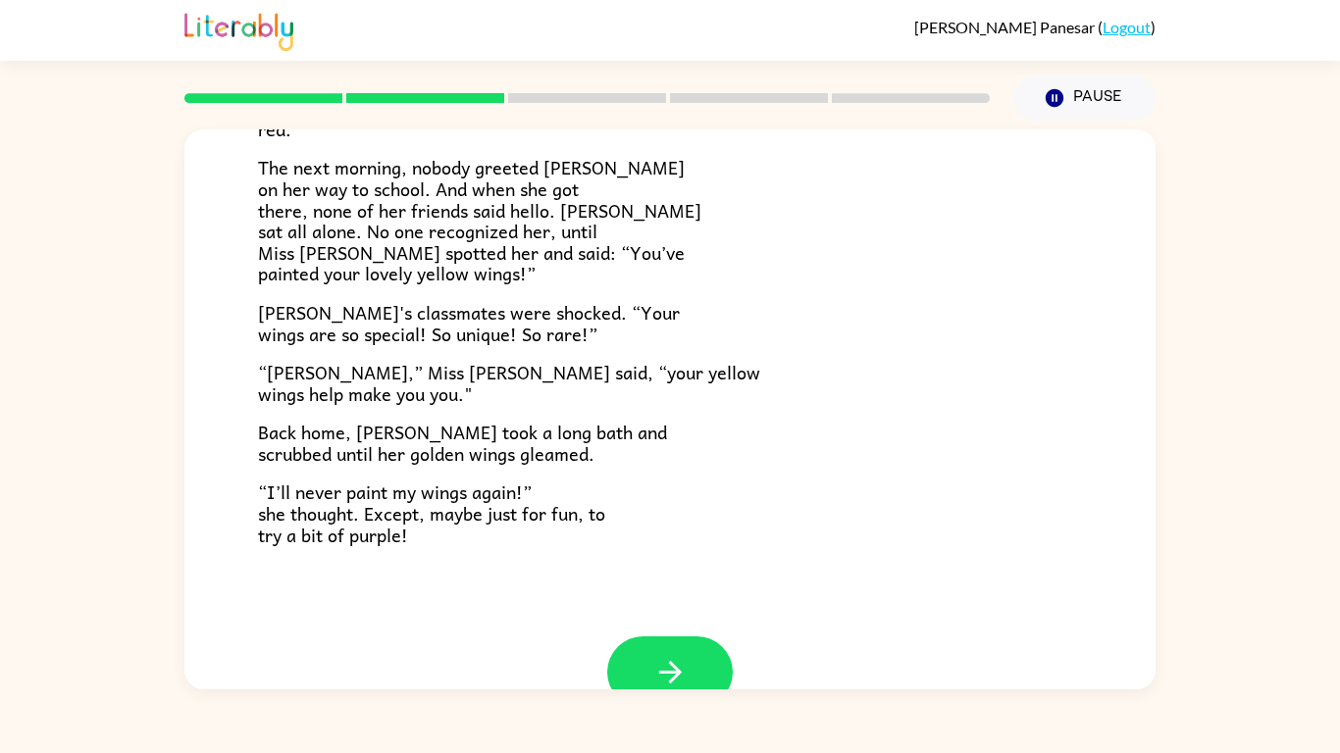
scroll to position [504, 0]
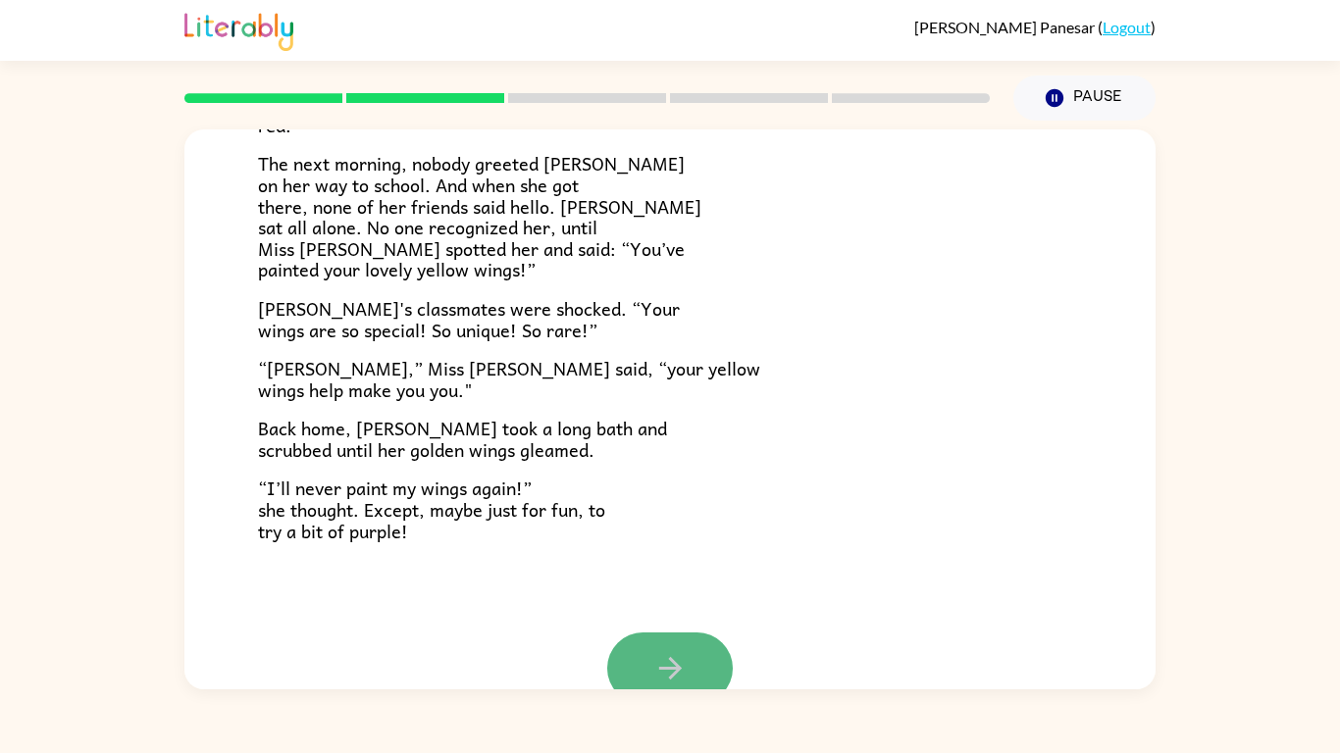
click at [668, 587] on icon "button" at bounding box center [669, 668] width 23 height 23
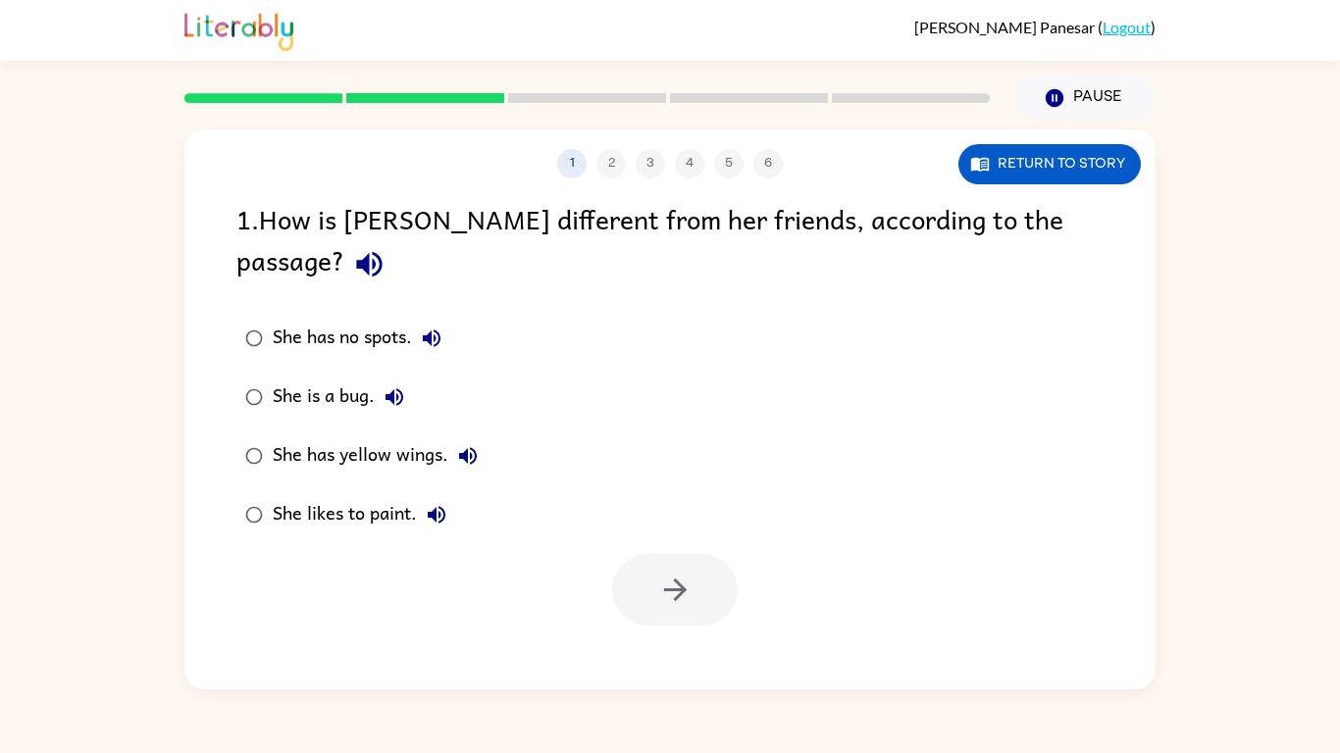
scroll to position [0, 0]
click at [358, 436] on div "She has yellow wings." at bounding box center [380, 455] width 215 height 39
click at [691, 573] on icon "button" at bounding box center [675, 590] width 34 height 34
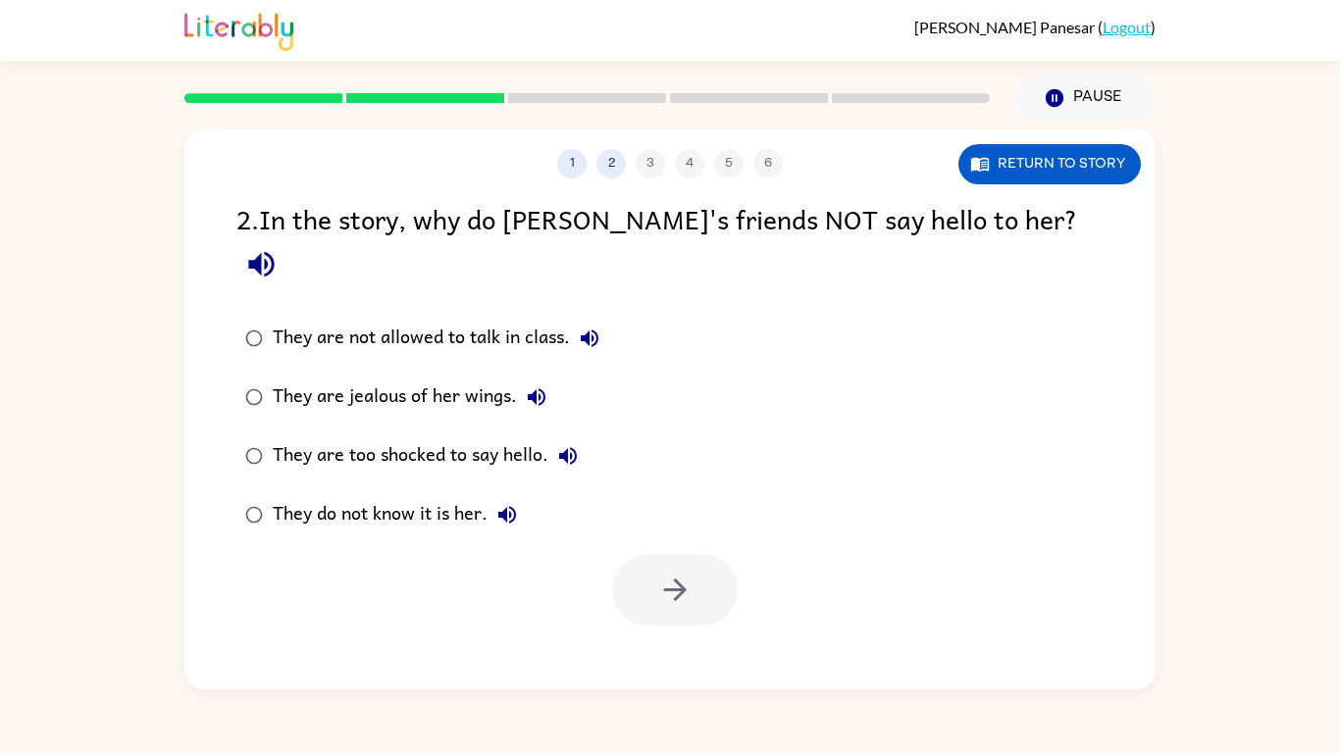
click at [330, 495] on div "They do not know it is her." at bounding box center [400, 514] width 254 height 39
click at [682, 587] on div "1 2 3 4 5 6 Return to story 2 . In the story, why do [PERSON_NAME]'s friends NO…" at bounding box center [669, 409] width 971 height 560
click at [678, 574] on button "button" at bounding box center [675, 590] width 126 height 72
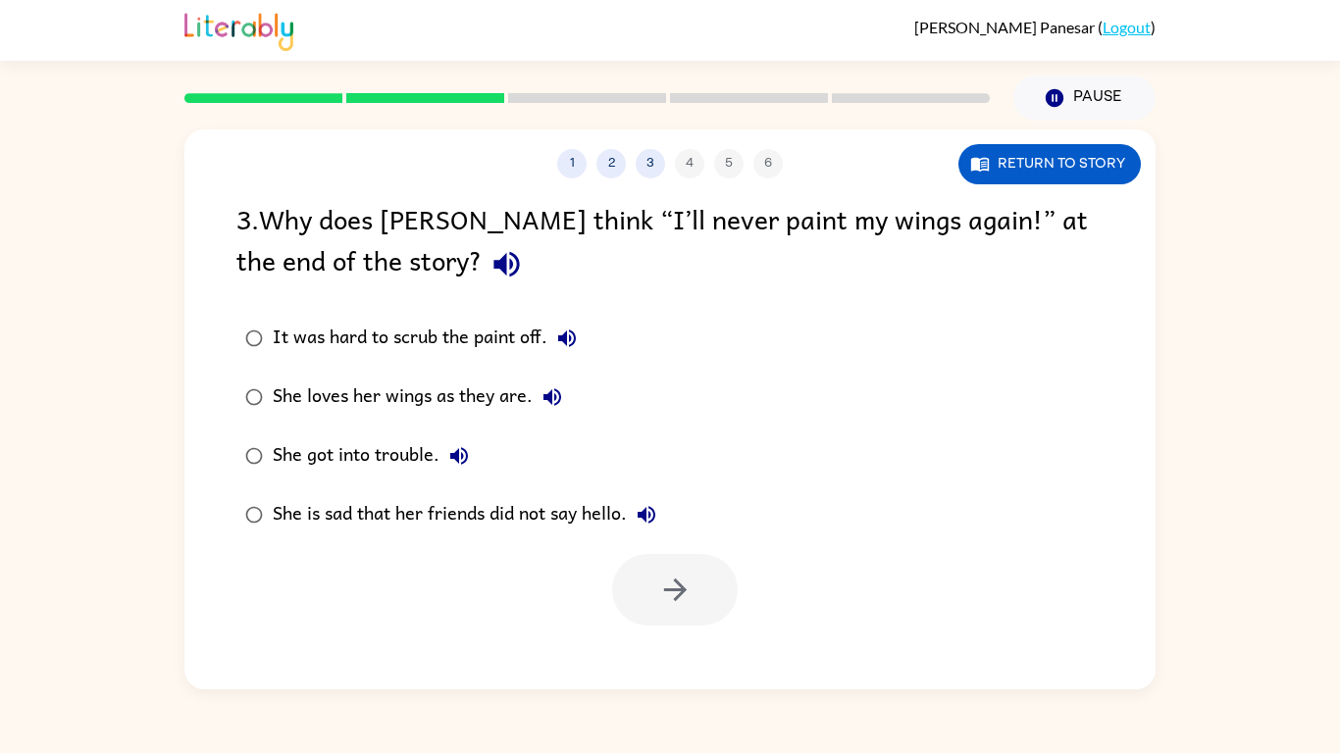
click at [469, 399] on div "She loves her wings as they are." at bounding box center [422, 397] width 299 height 39
click at [625, 587] on button "button" at bounding box center [675, 590] width 126 height 72
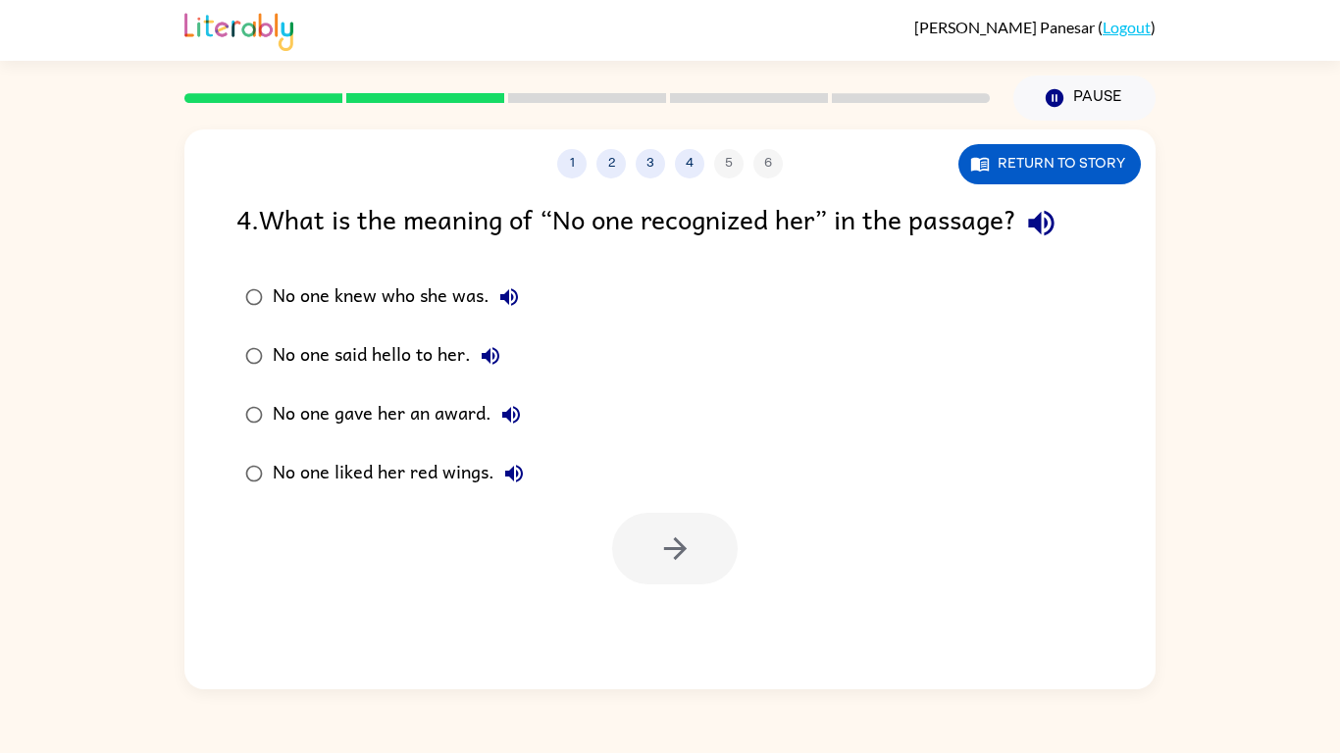
click at [429, 356] on div "No one said hello to her." at bounding box center [391, 355] width 237 height 39
click at [632, 552] on button "button" at bounding box center [675, 549] width 126 height 72
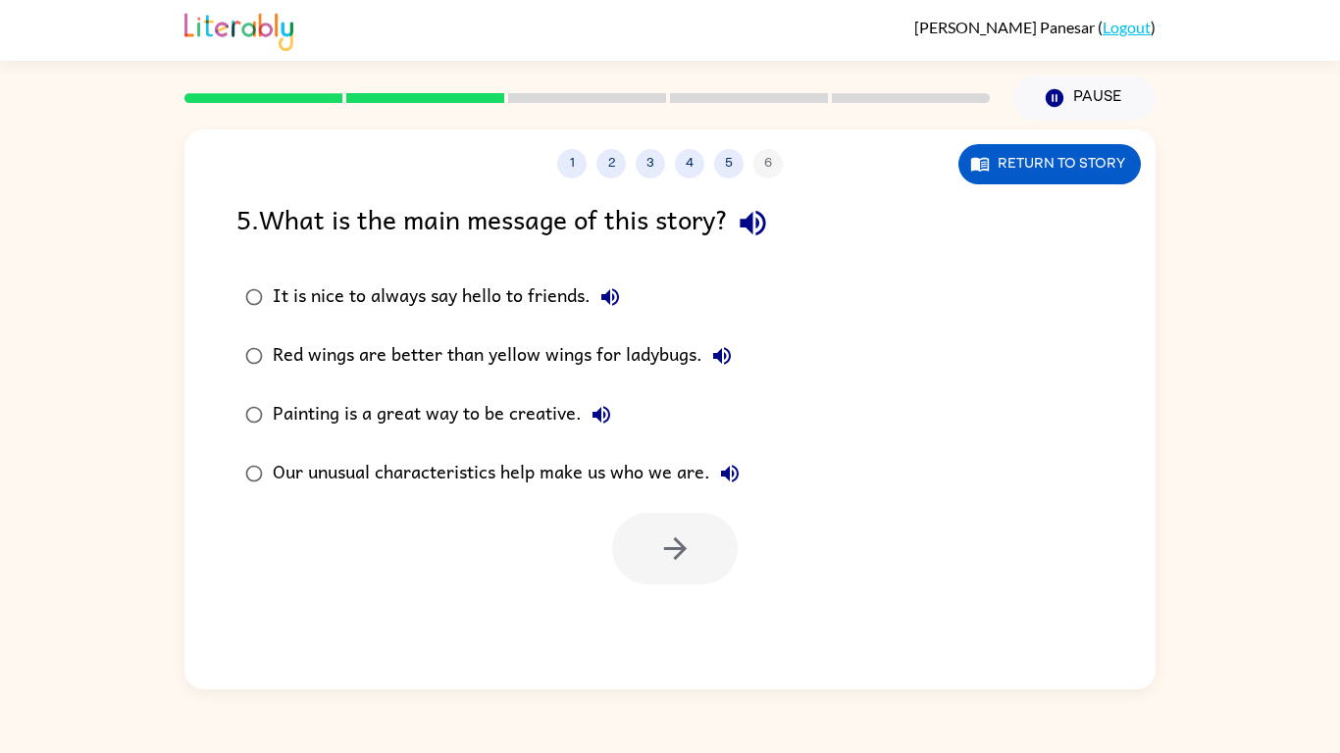
click at [491, 471] on div "Our unusual characteristics help make us who we are." at bounding box center [511, 473] width 477 height 39
click at [642, 531] on button "button" at bounding box center [675, 549] width 126 height 72
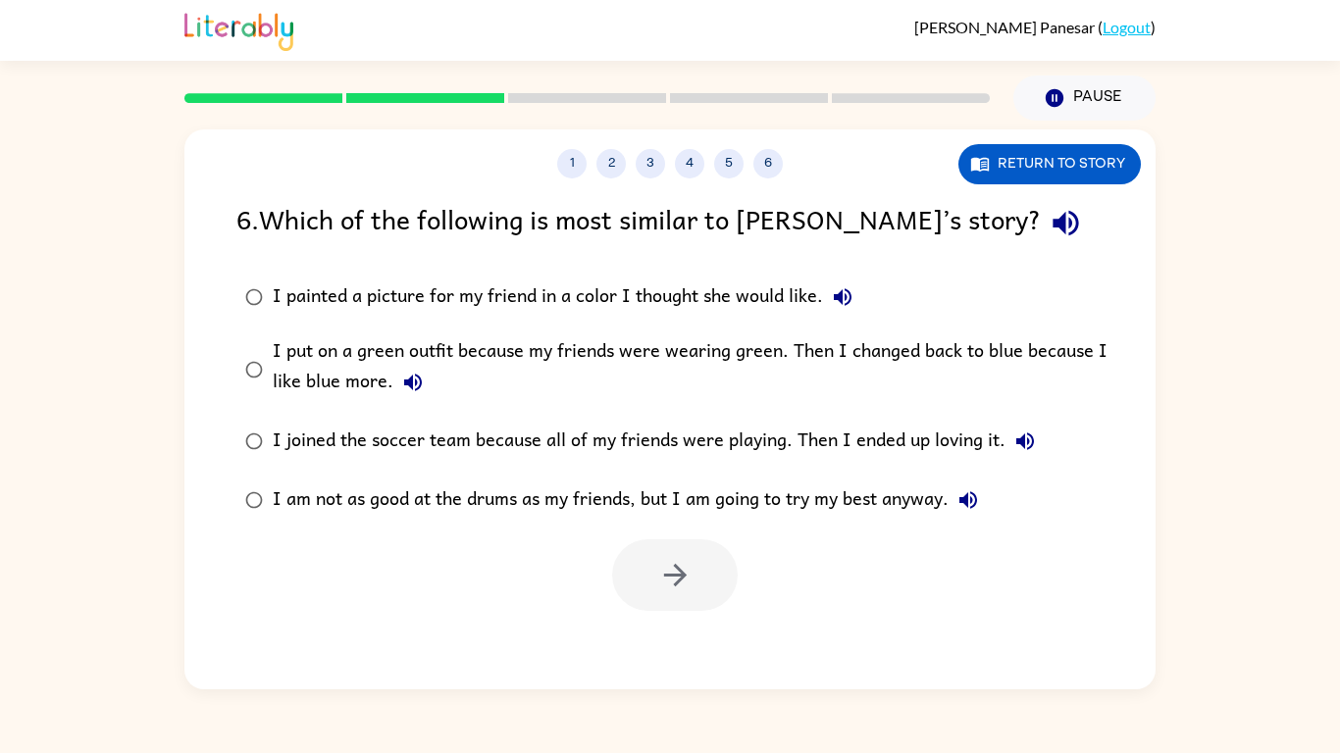
click at [325, 359] on div "I put on a green outfit because my friends were wearing green. Then I changed b…" at bounding box center [701, 369] width 857 height 66
click at [634, 583] on button "button" at bounding box center [675, 575] width 126 height 72
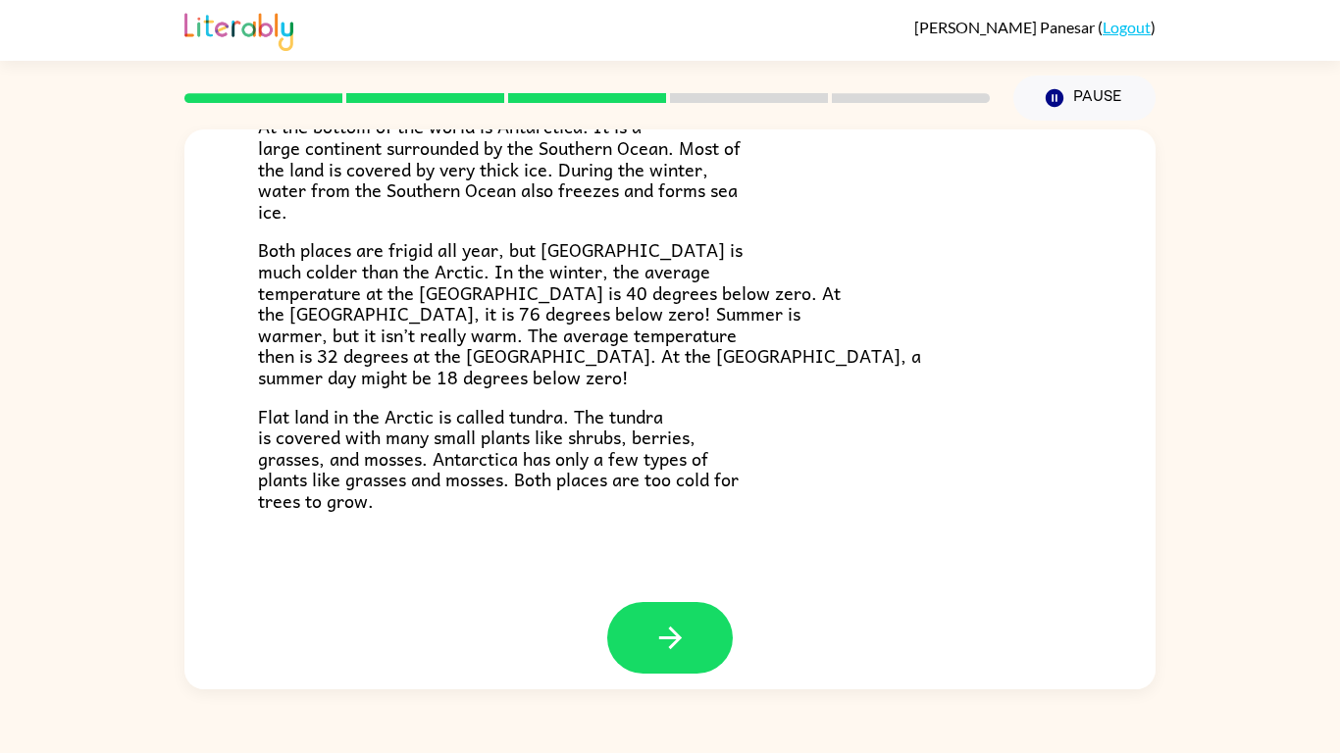
scroll to position [414, 0]
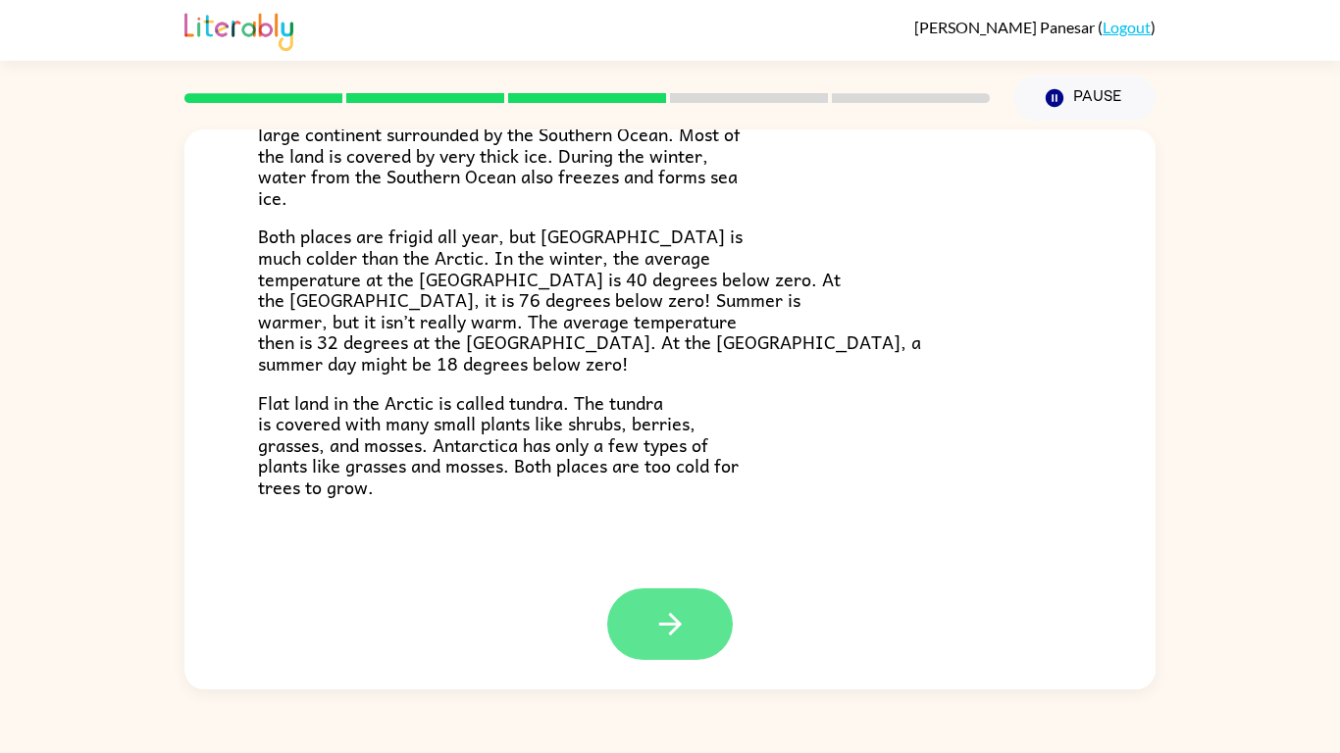
click at [691, 587] on button "button" at bounding box center [670, 624] width 126 height 72
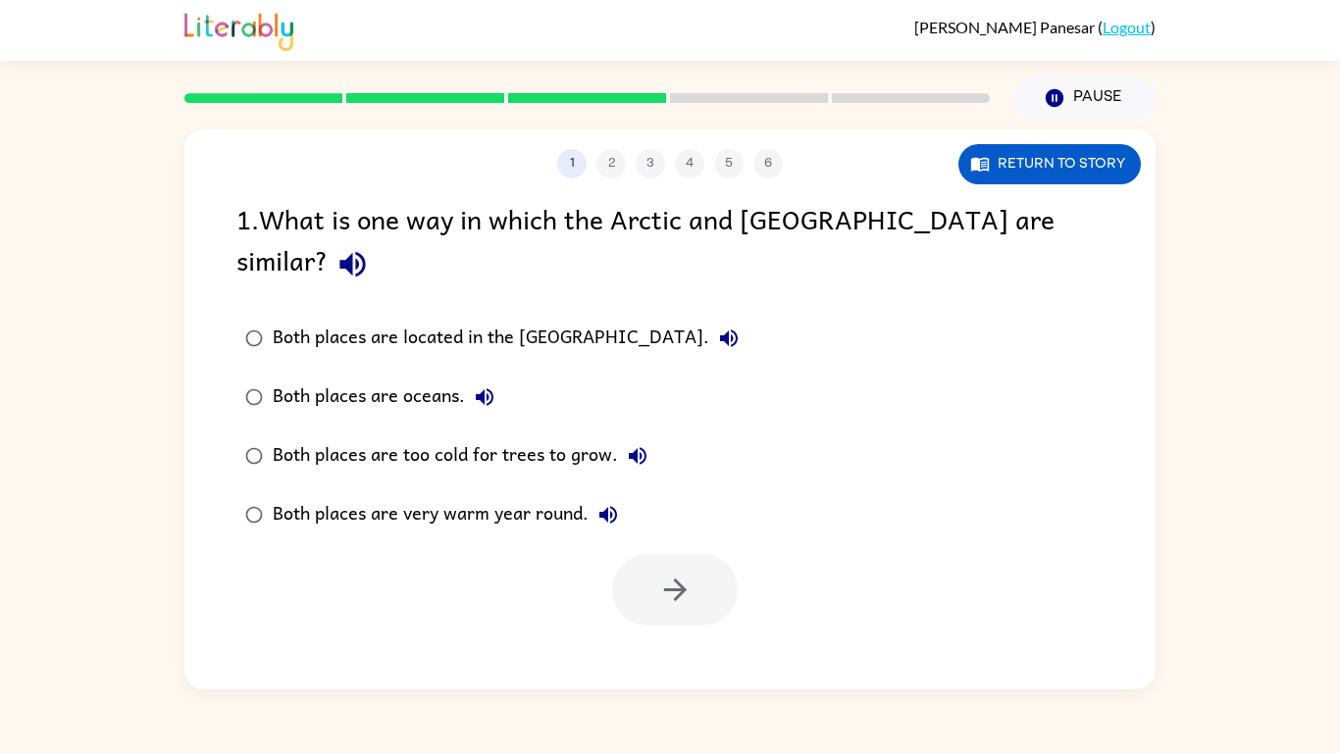
scroll to position [0, 0]
click at [416, 549] on div at bounding box center [669, 584] width 971 height 81
click at [389, 436] on div "Both places are too cold for trees to grow." at bounding box center [465, 455] width 384 height 39
click at [710, 560] on button "button" at bounding box center [675, 590] width 126 height 72
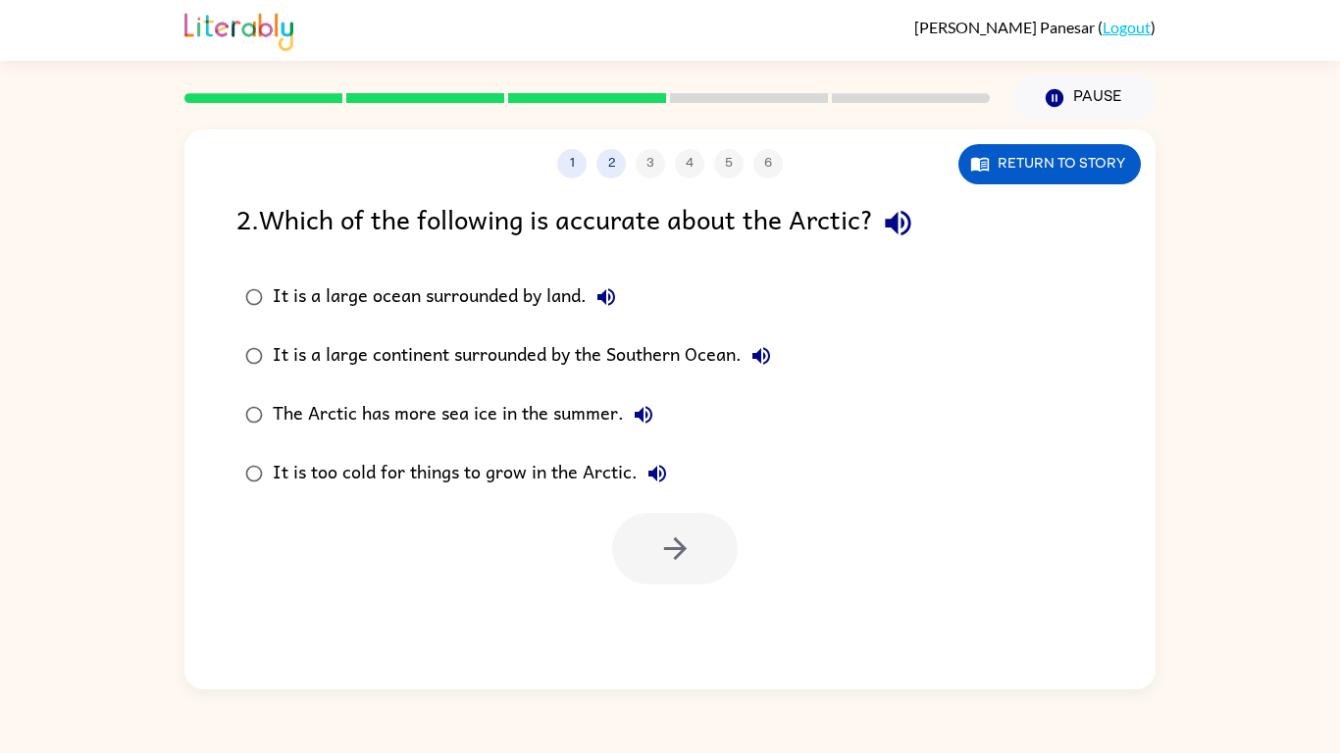
click at [386, 360] on div "It is a large continent surrounded by the Southern Ocean." at bounding box center [527, 355] width 508 height 39
click at [672, 552] on icon "button" at bounding box center [675, 549] width 34 height 34
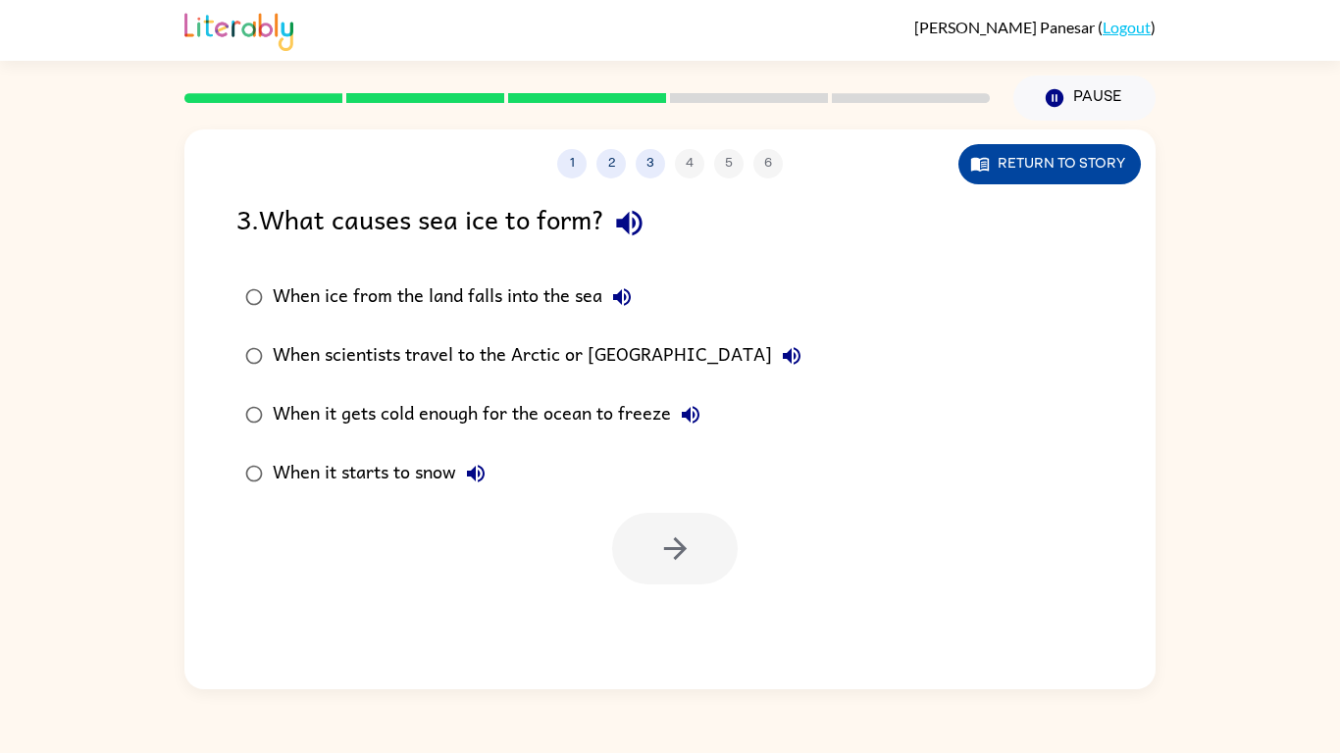
click at [999, 167] on button "Return to story" at bounding box center [1049, 164] width 182 height 40
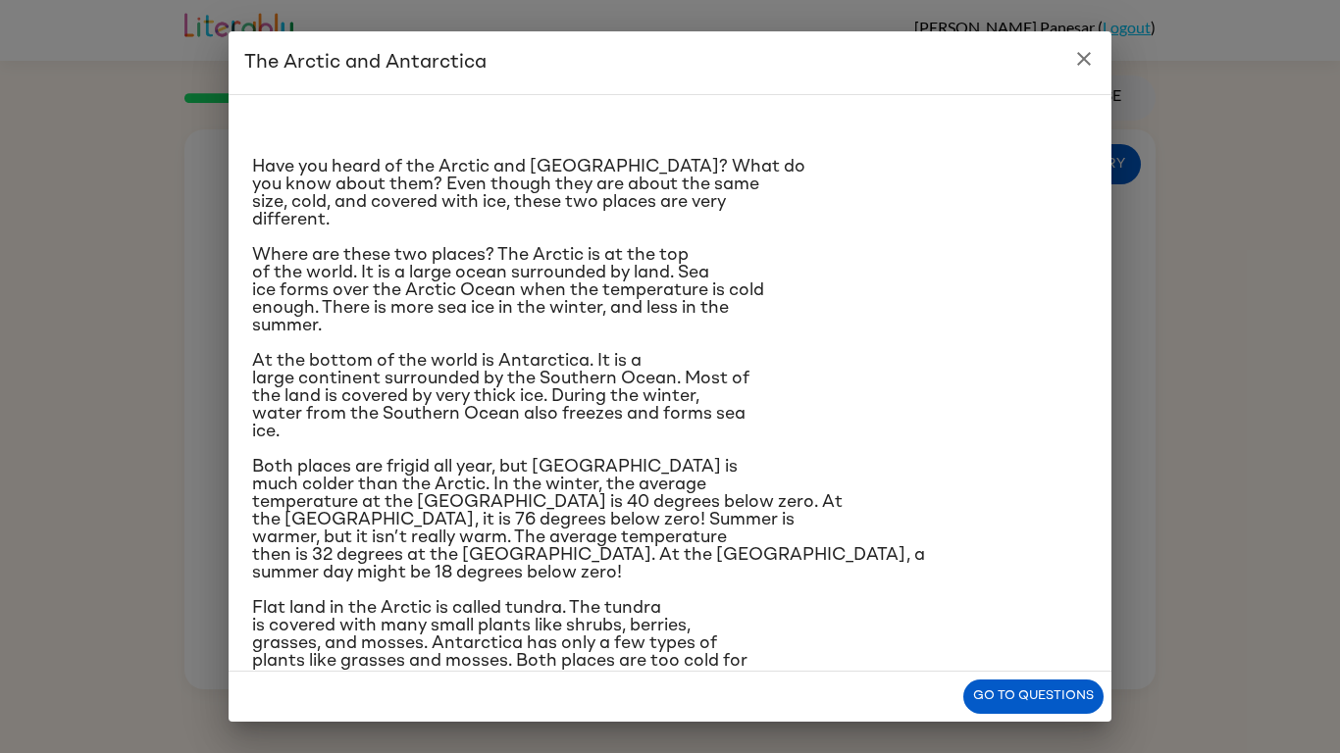
scroll to position [1, 0]
click at [1036, 587] on button "Go to questions" at bounding box center [1033, 697] width 140 height 34
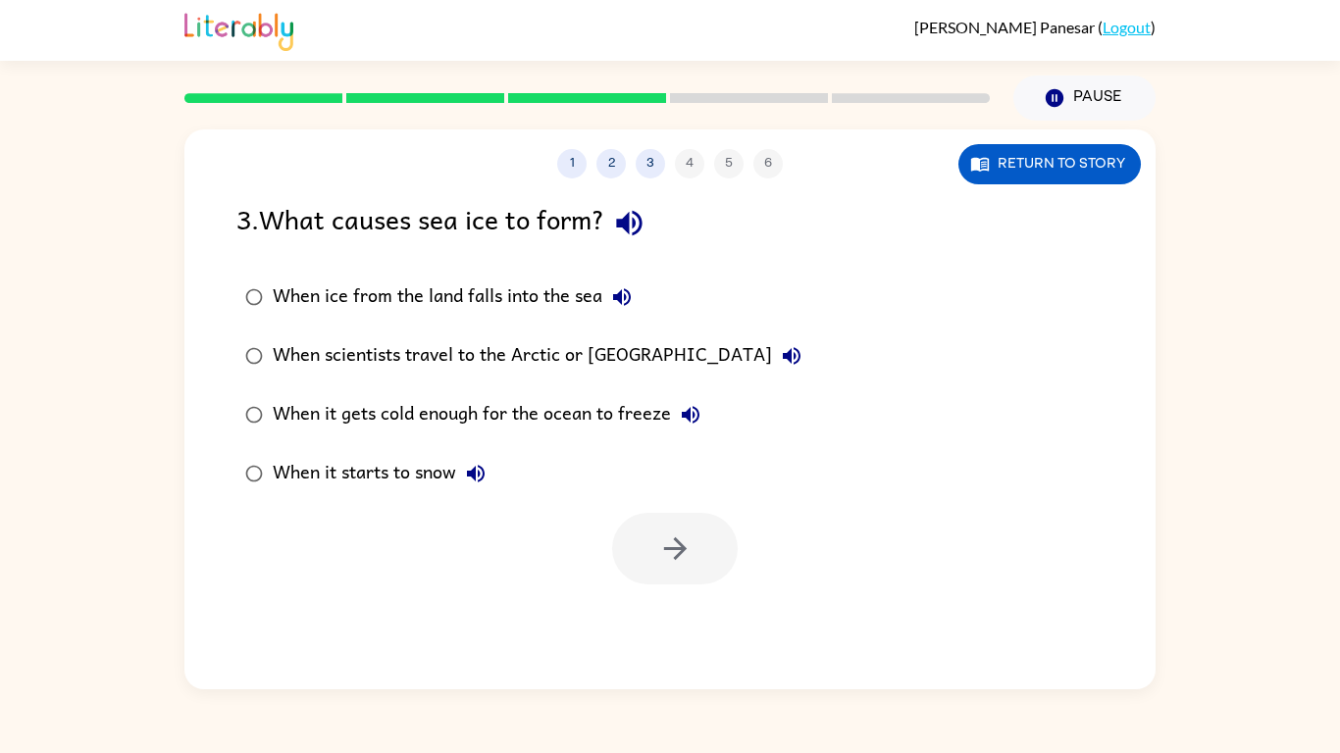
click at [411, 432] on div "When it gets cold enough for the ocean to freeze" at bounding box center [491, 414] width 437 height 39
click at [638, 533] on button "button" at bounding box center [675, 549] width 126 height 72
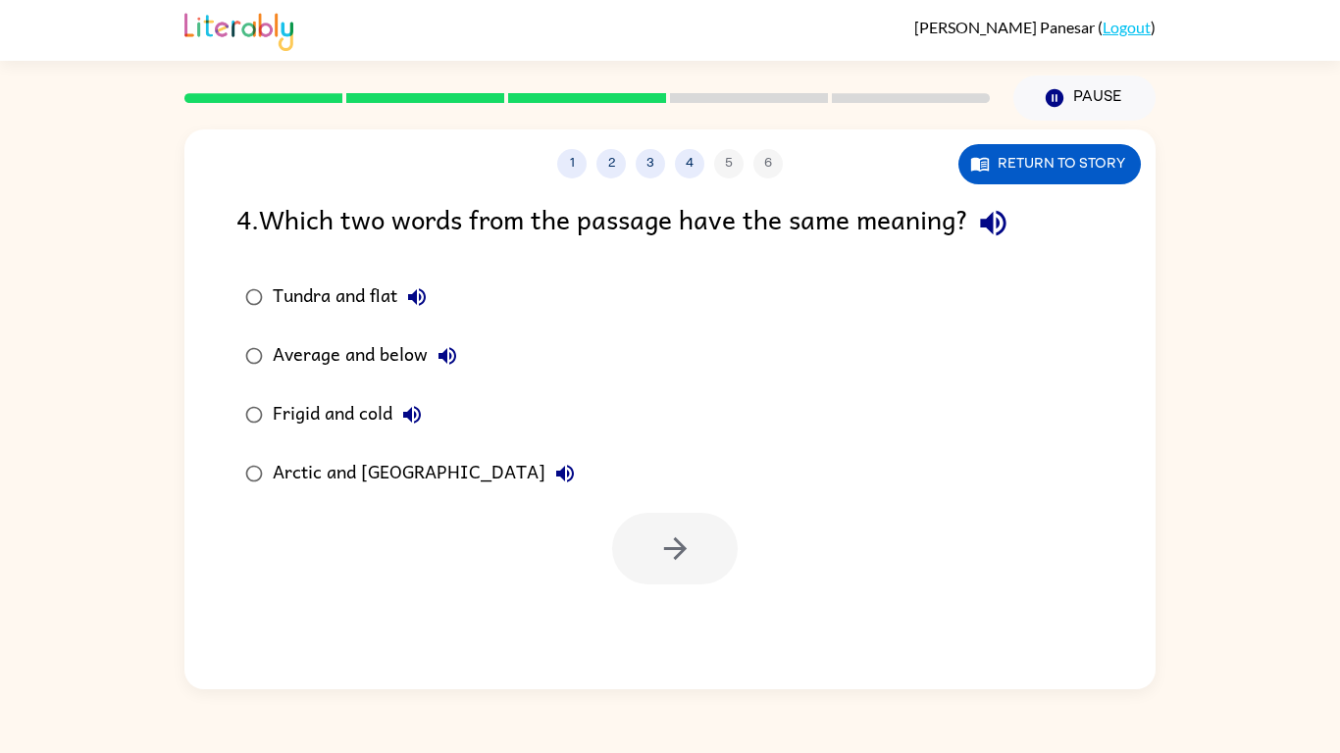
click at [329, 406] on div "Frigid and cold" at bounding box center [352, 414] width 159 height 39
click at [638, 536] on button "button" at bounding box center [675, 549] width 126 height 72
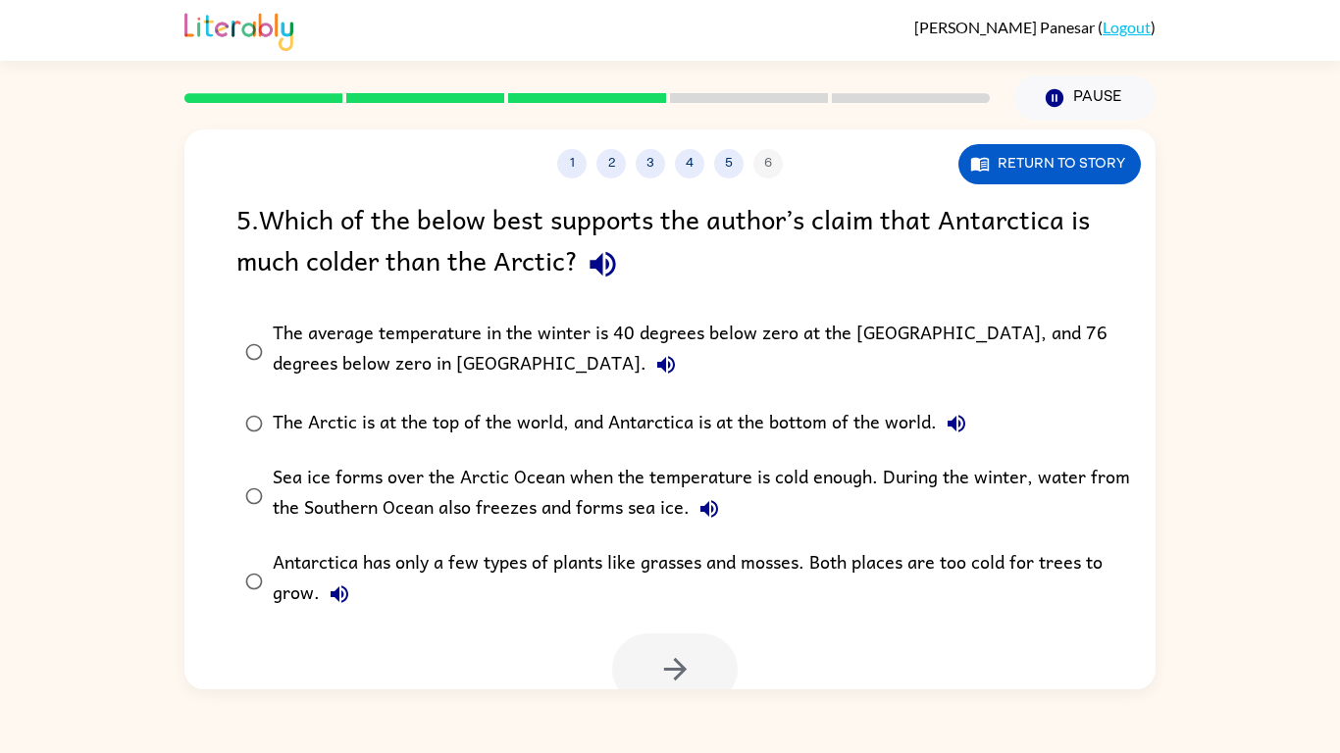
click at [371, 328] on div "The average temperature in the winter is 40 degrees below zero at the [GEOGRAPH…" at bounding box center [701, 352] width 857 height 66
click at [703, 587] on button "button" at bounding box center [675, 670] width 126 height 72
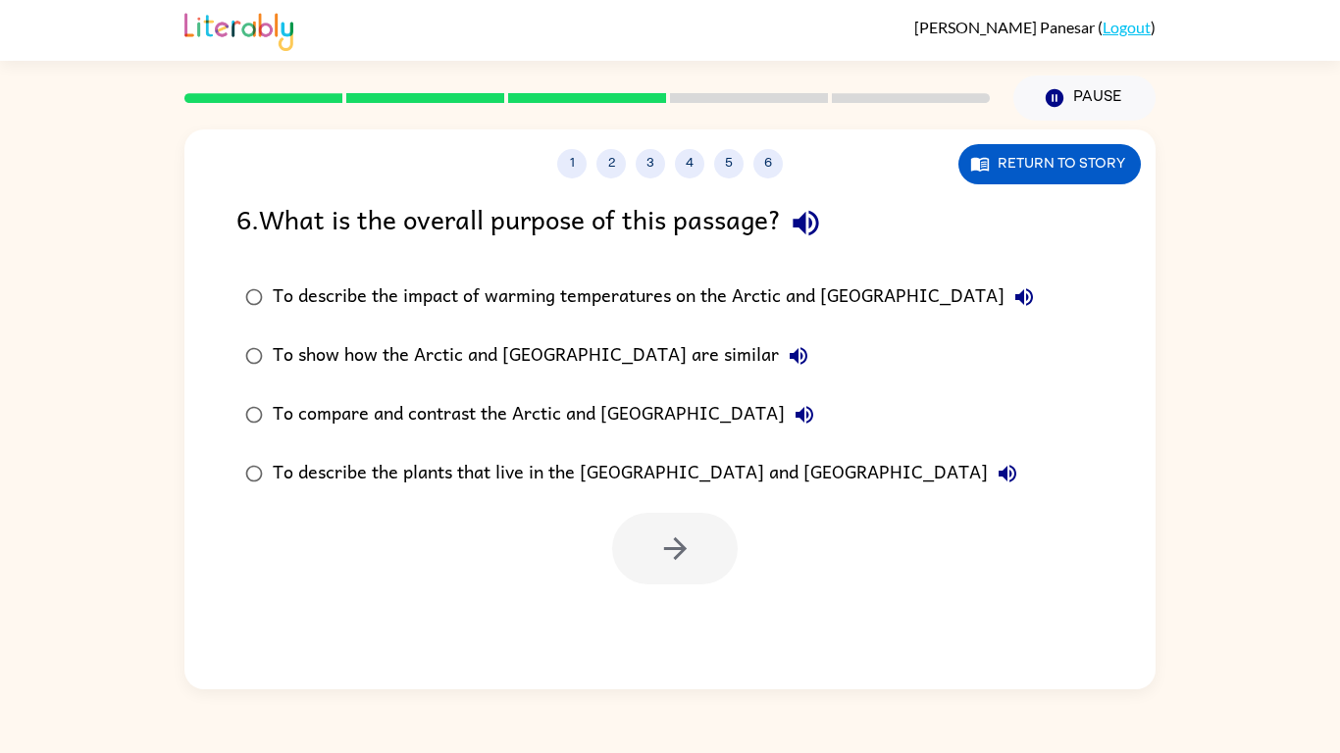
click at [540, 399] on div "To compare and contrast the Arctic and [GEOGRAPHIC_DATA]" at bounding box center [548, 414] width 551 height 39
click at [660, 552] on icon "button" at bounding box center [675, 549] width 34 height 34
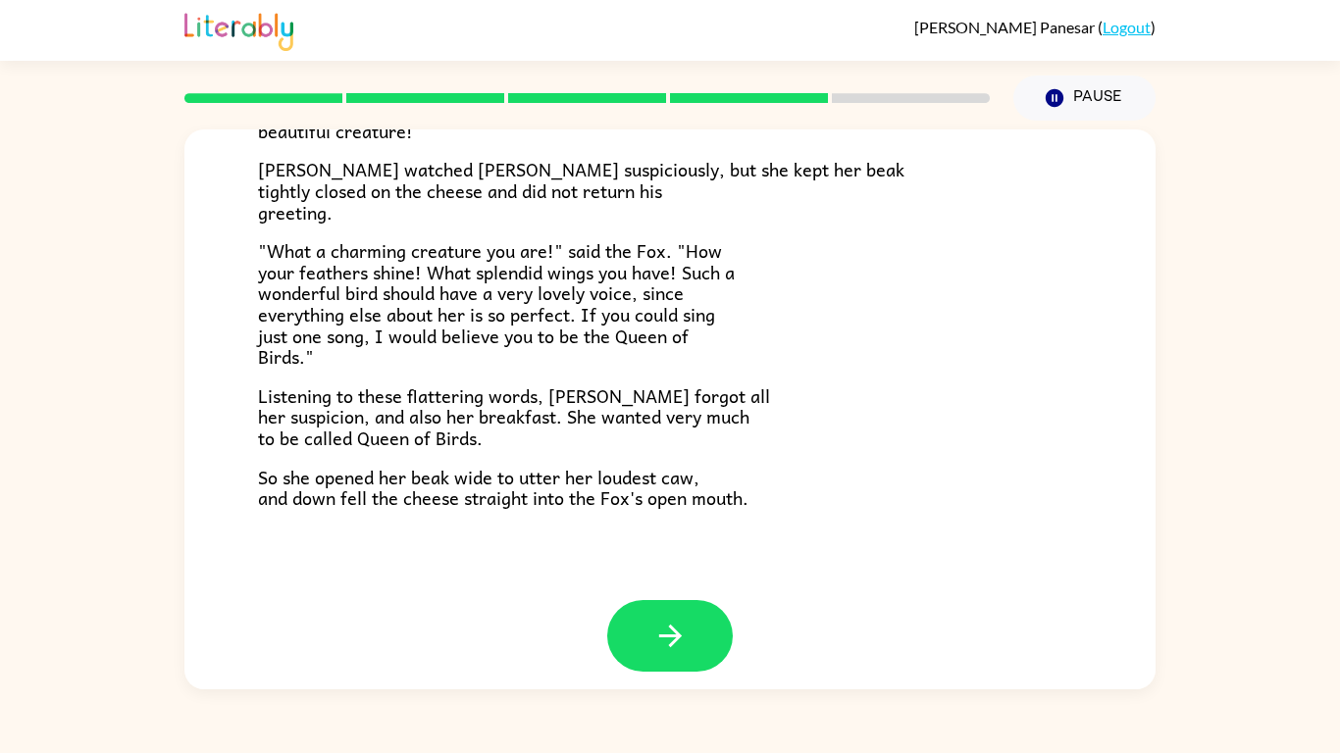
scroll to position [385, 0]
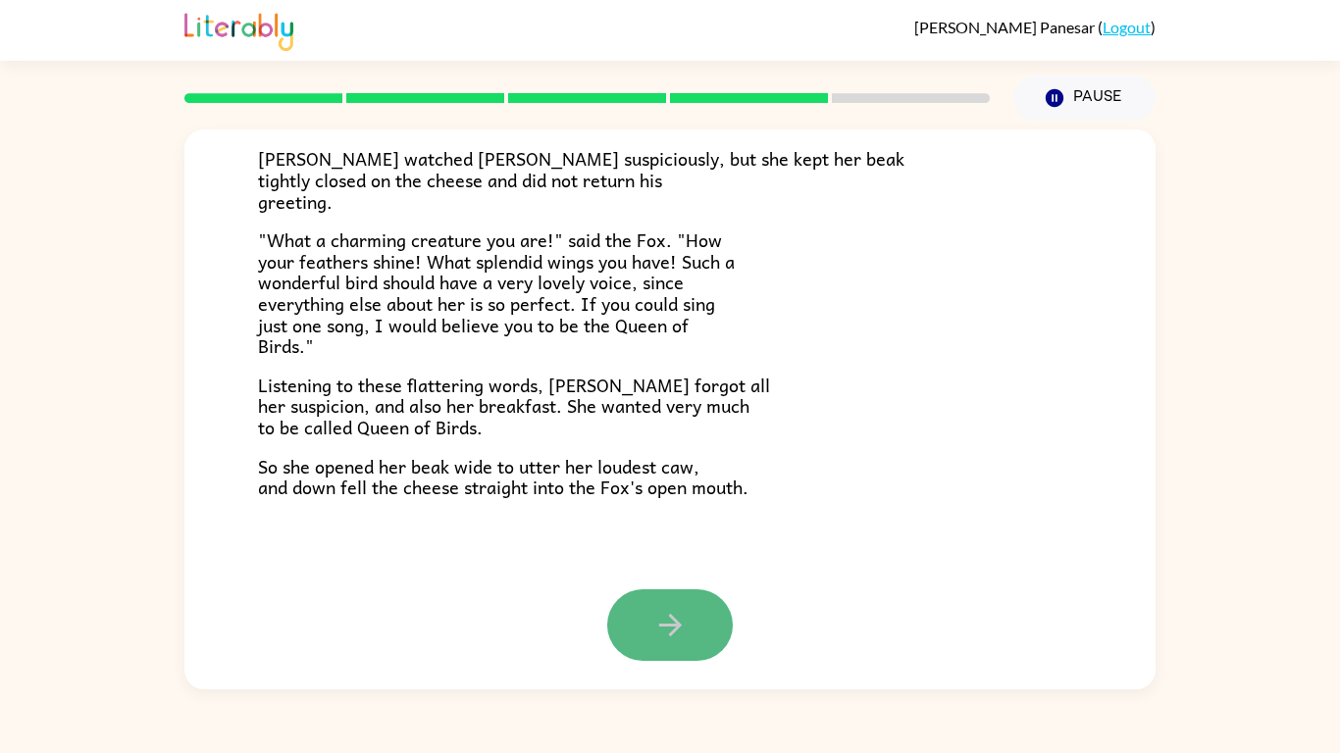
click at [677, 587] on button "button" at bounding box center [670, 625] width 126 height 72
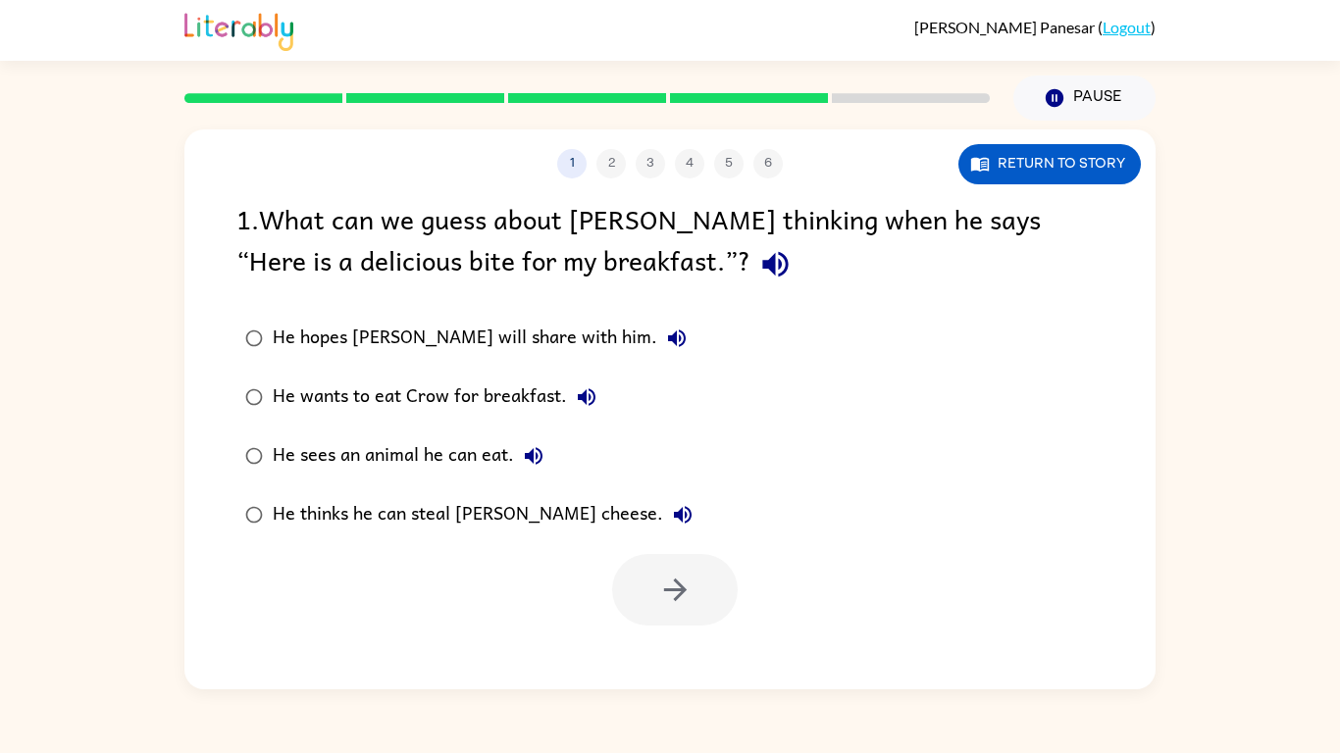
scroll to position [0, 0]
click at [384, 408] on div "He wants to eat Crow for breakfast." at bounding box center [439, 397] width 333 height 39
click at [377, 527] on div "He thinks he can steal [PERSON_NAME] cheese." at bounding box center [488, 514] width 430 height 39
click at [695, 583] on button "button" at bounding box center [675, 590] width 126 height 72
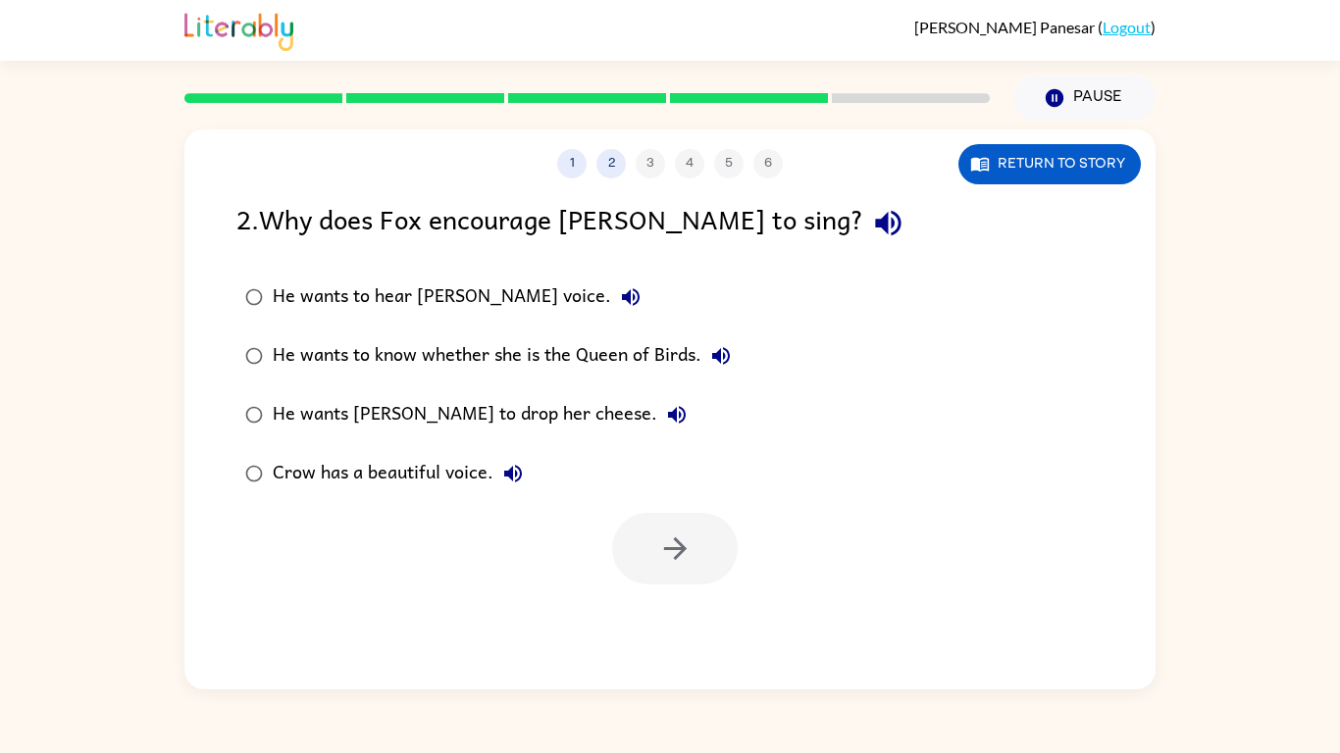
click at [507, 404] on div "He wants [PERSON_NAME] to drop her cheese." at bounding box center [485, 414] width 424 height 39
click at [632, 548] on button "button" at bounding box center [675, 549] width 126 height 72
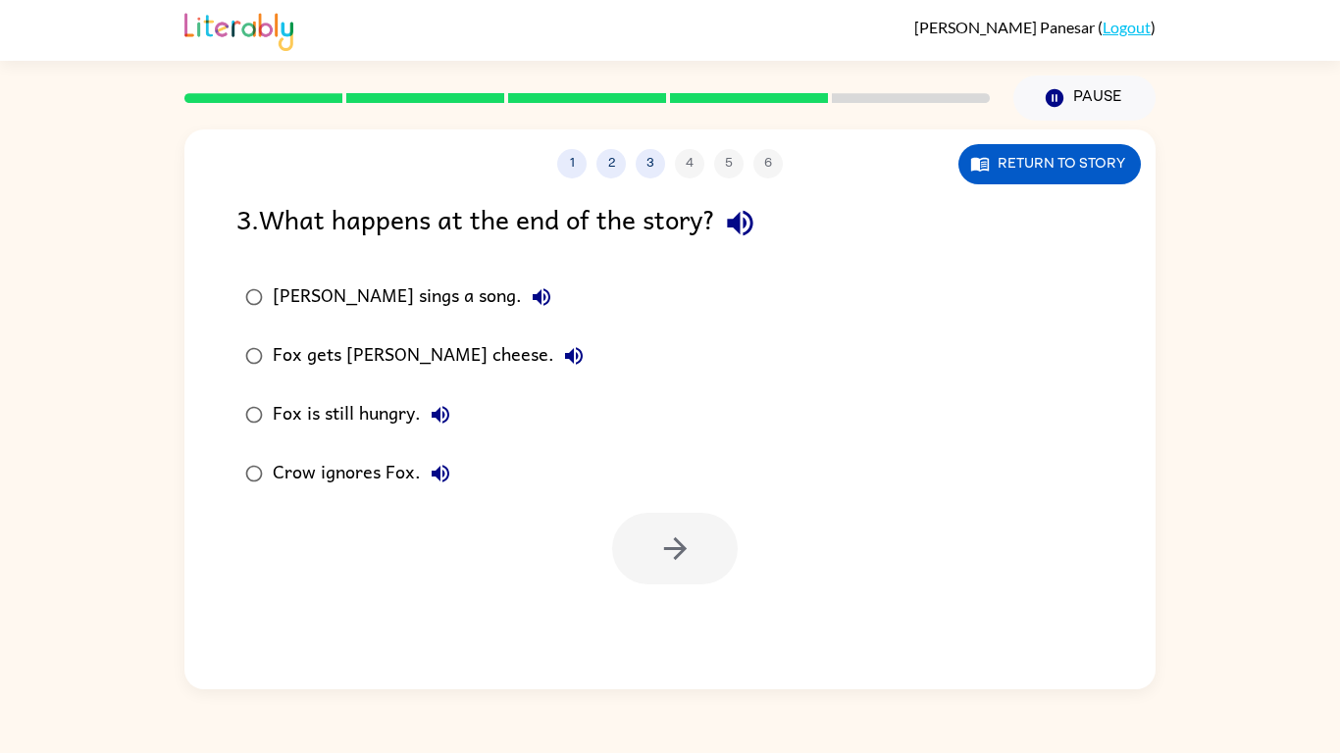
click at [342, 359] on div "Fox gets [PERSON_NAME] cheese." at bounding box center [433, 355] width 321 height 39
click at [682, 551] on icon "button" at bounding box center [674, 548] width 23 height 23
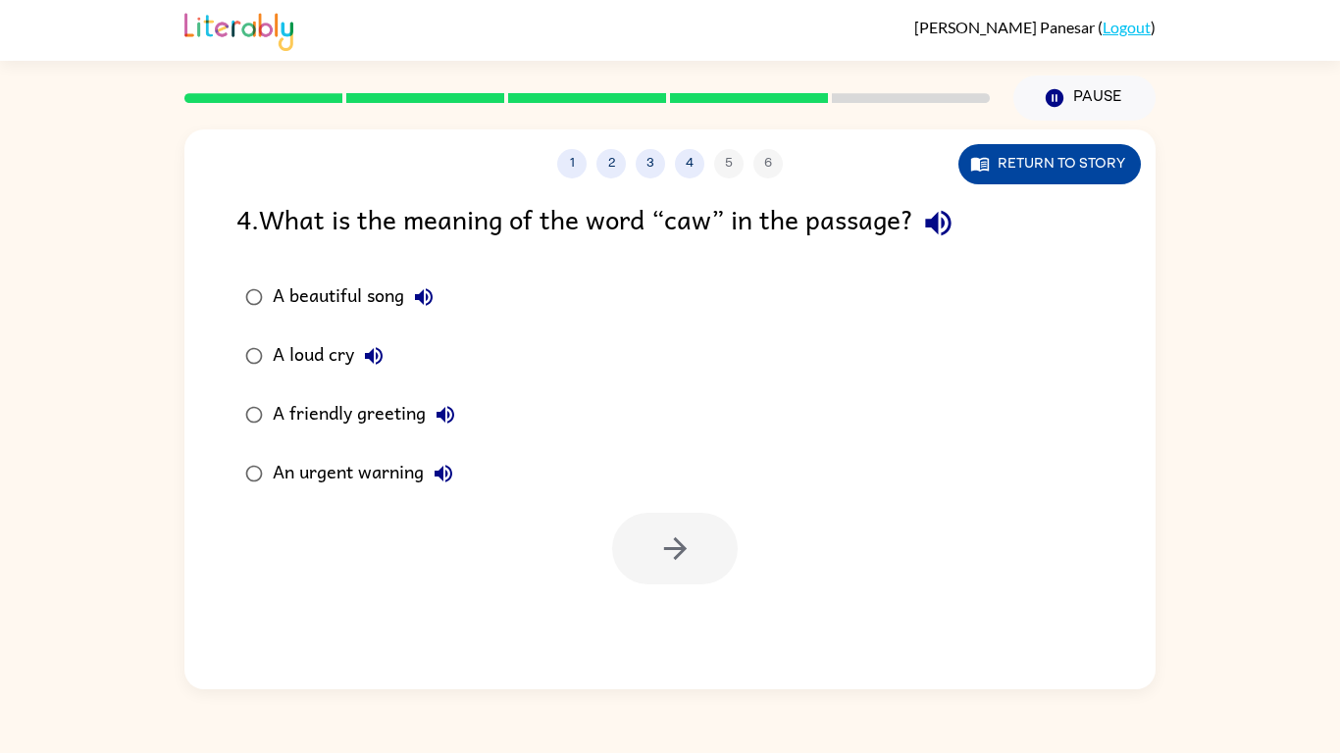
click at [1044, 177] on button "Return to story" at bounding box center [1049, 164] width 182 height 40
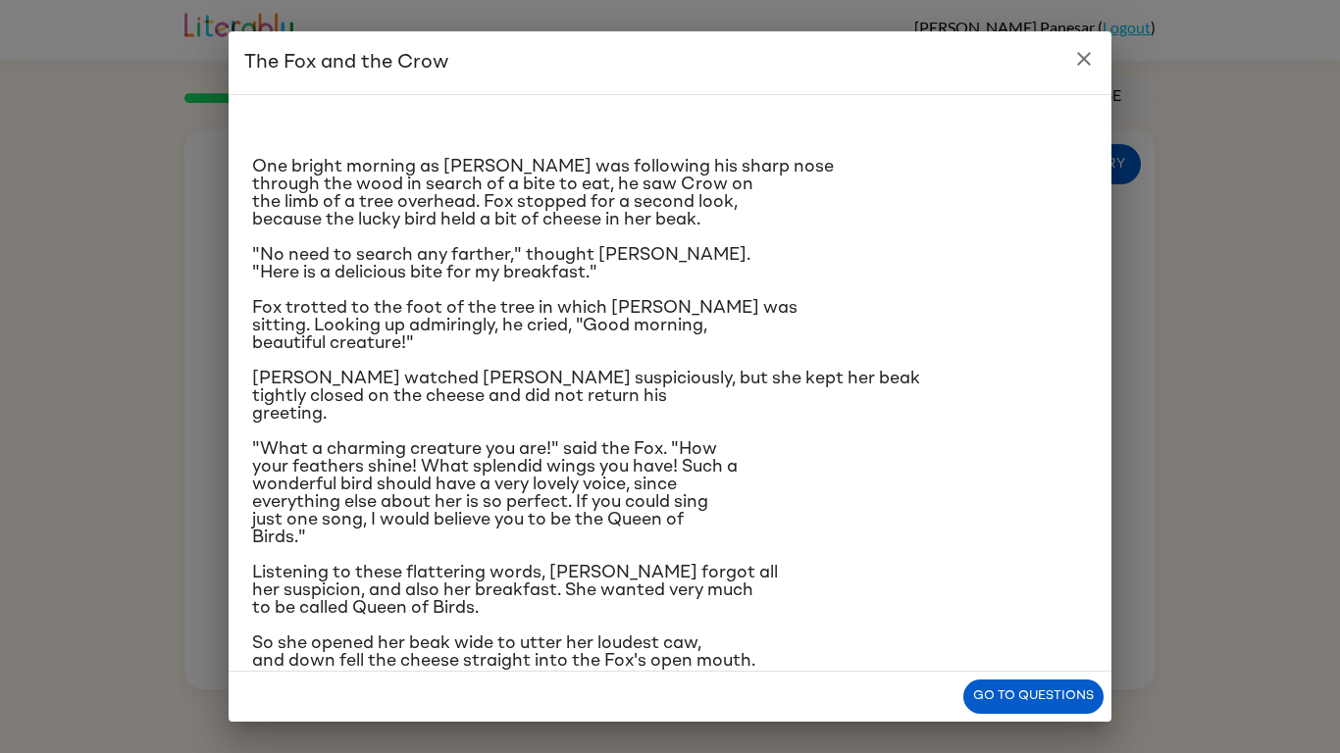
scroll to position [32, 0]
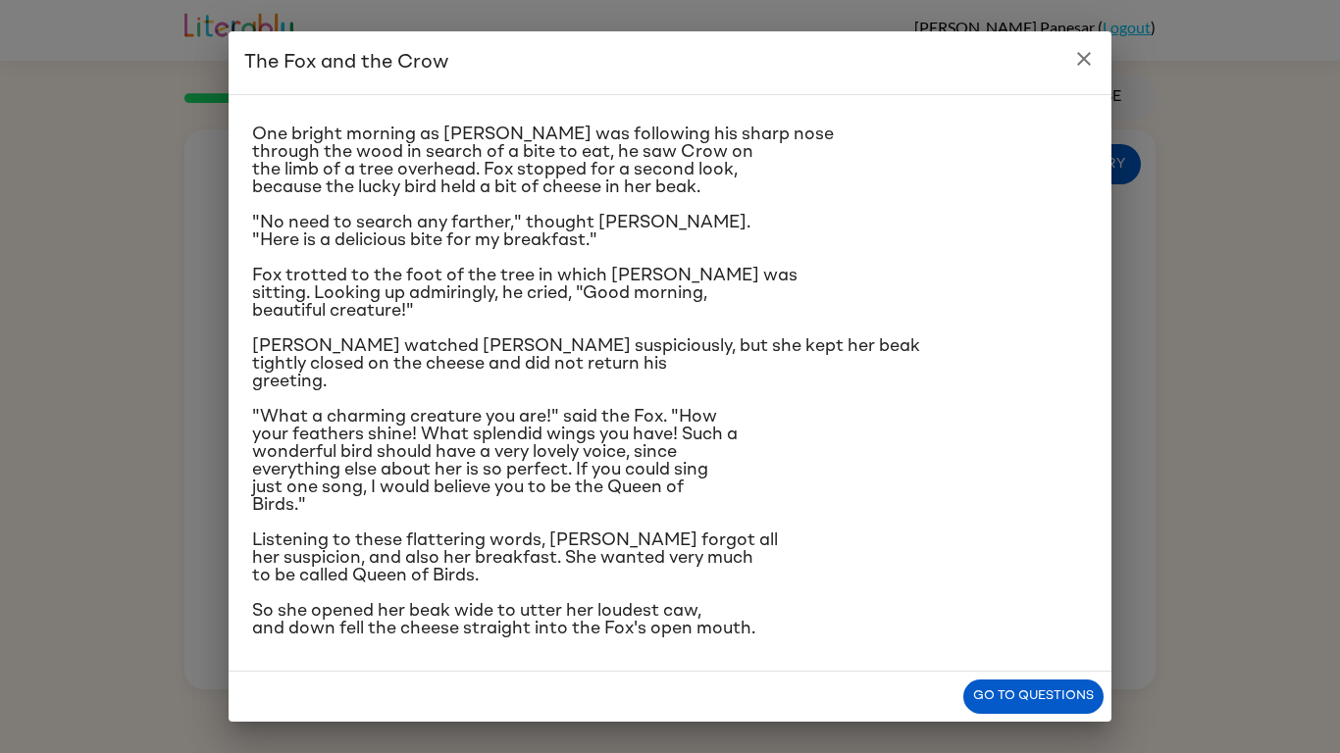
click at [1076, 68] on icon "close" at bounding box center [1084, 59] width 24 height 24
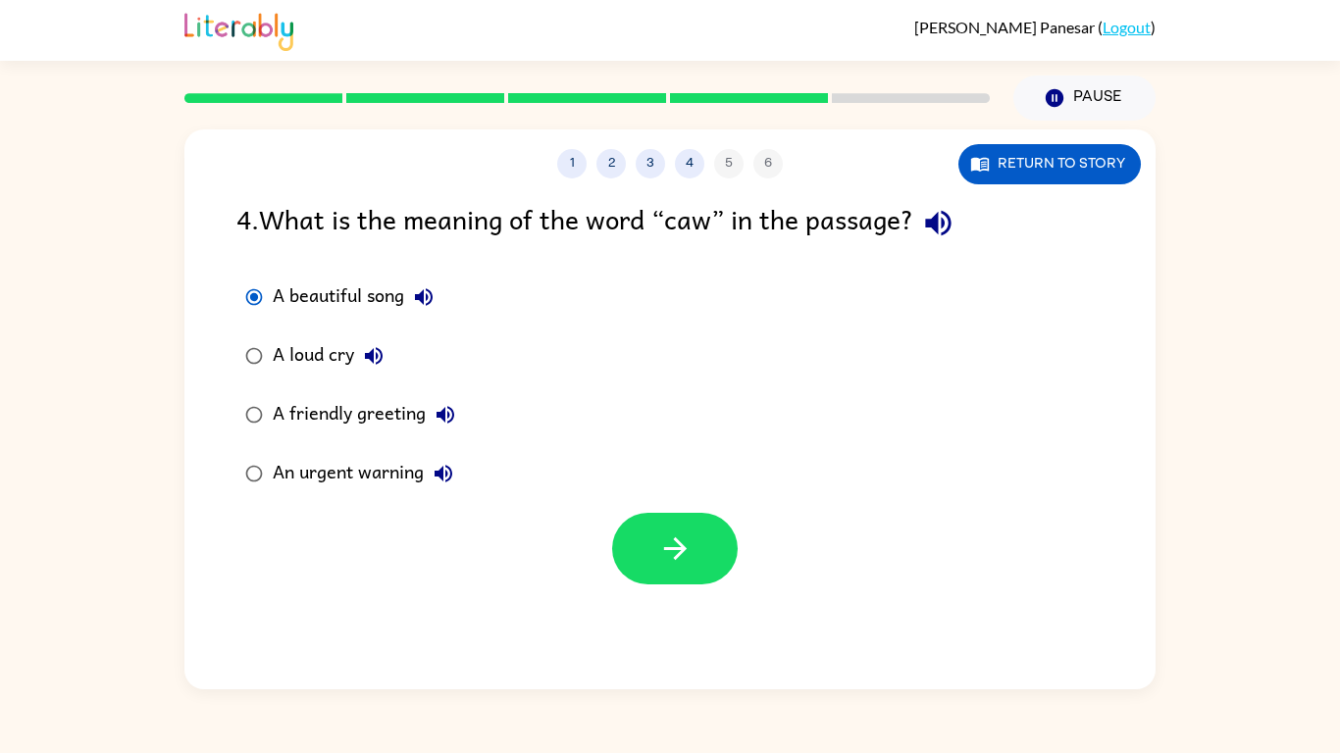
click at [275, 489] on div "An urgent warning" at bounding box center [368, 473] width 190 height 39
click at [627, 543] on button "button" at bounding box center [675, 549] width 126 height 72
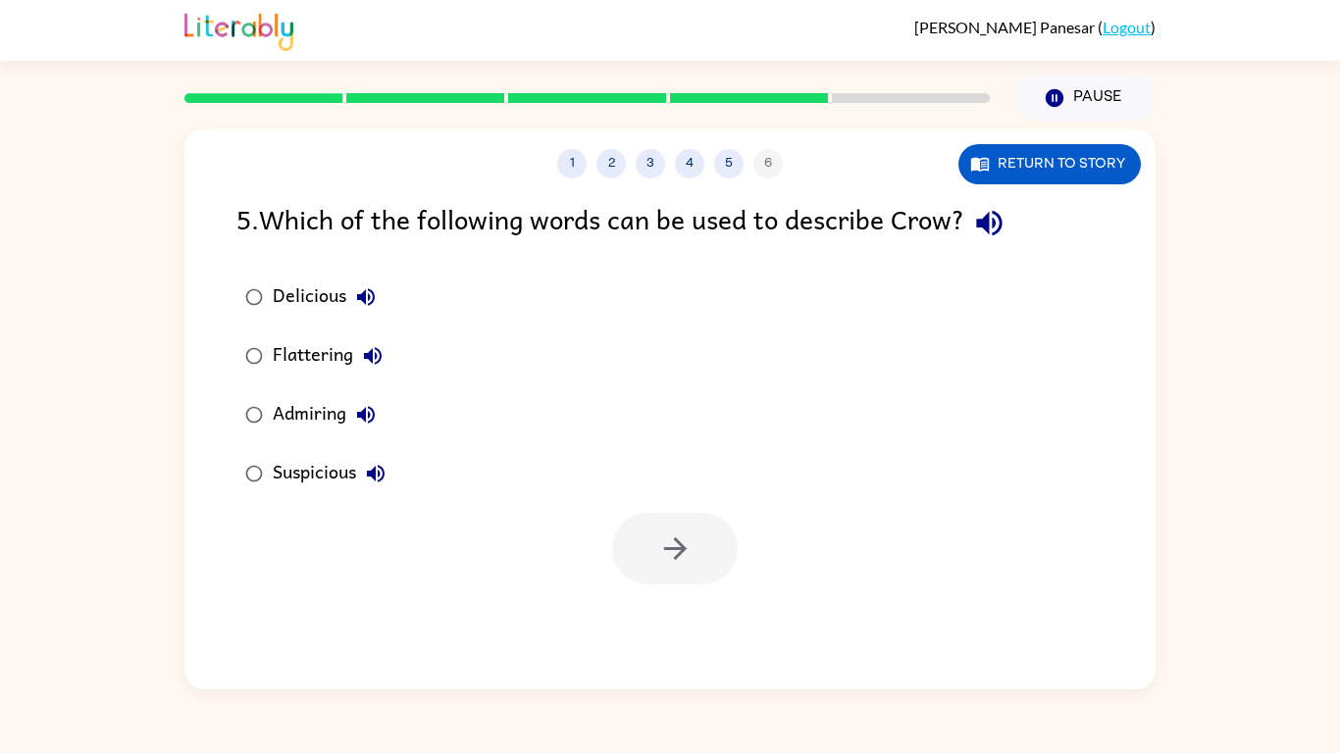
click at [136, 416] on div "1 2 3 4 5 6 Return to story 5 . Which of the following words can be used to des…" at bounding box center [670, 405] width 1340 height 569
click at [307, 411] on div "Admiring" at bounding box center [329, 414] width 113 height 39
click at [348, 173] on div "1 2 3 4 5 6" at bounding box center [669, 163] width 971 height 29
click at [283, 379] on label "Flattering" at bounding box center [315, 356] width 179 height 59
click at [722, 553] on button "button" at bounding box center [675, 549] width 126 height 72
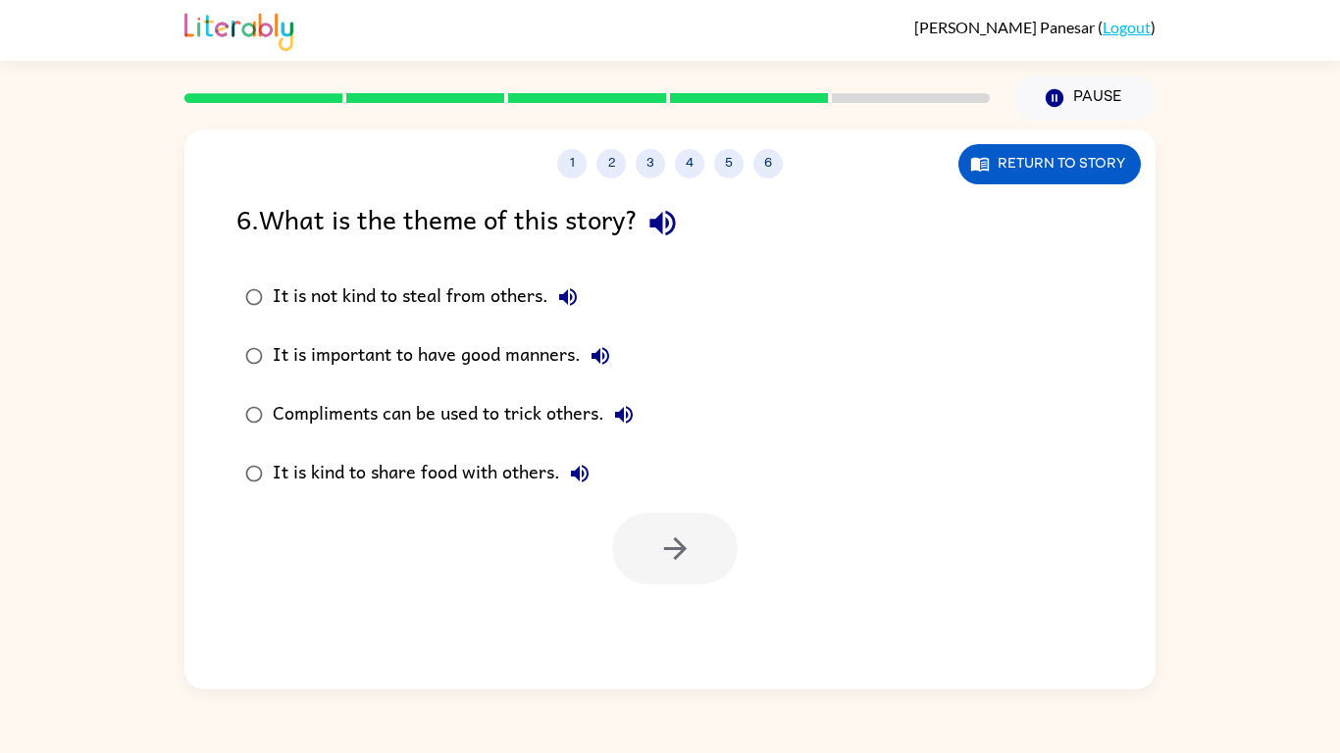
click at [487, 422] on div "Compliments can be used to trick others." at bounding box center [458, 414] width 371 height 39
click at [671, 547] on icon "button" at bounding box center [674, 548] width 23 height 23
